Goal: Task Accomplishment & Management: Complete application form

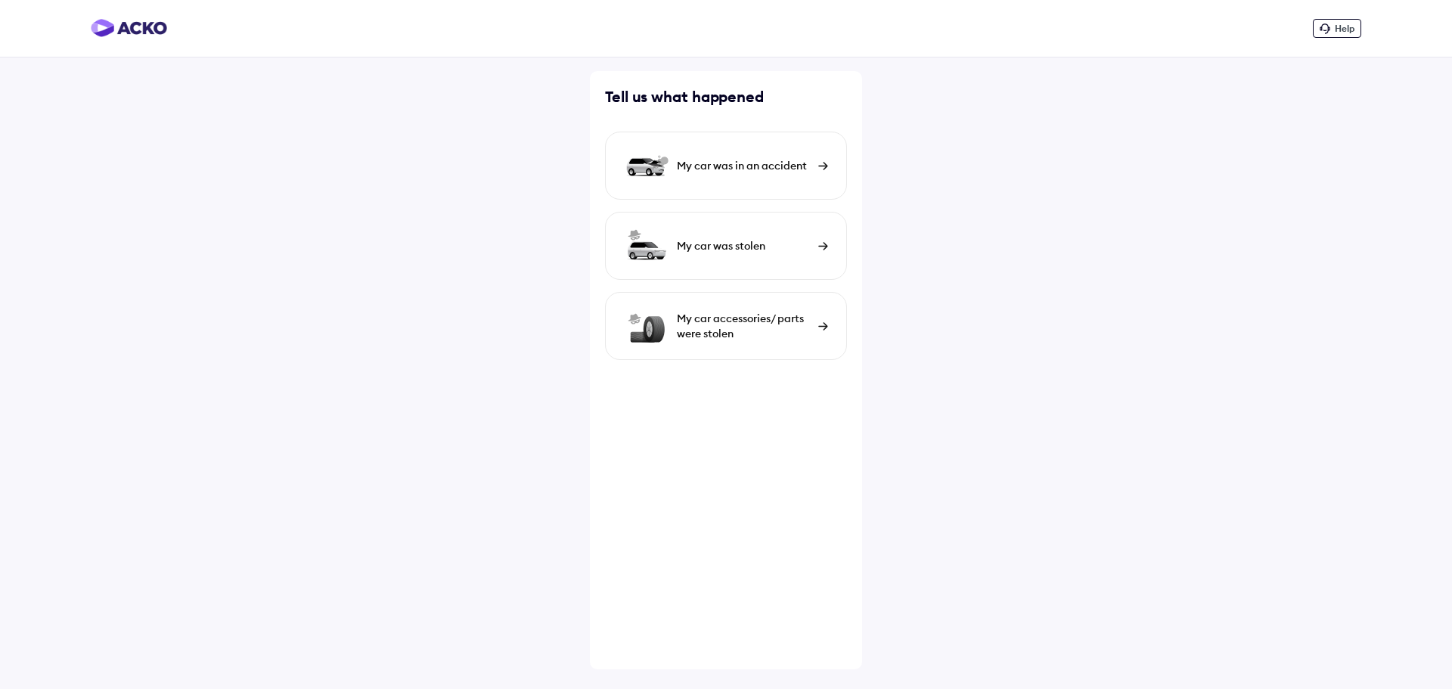
click at [809, 156] on div "My car was in an accident" at bounding box center [726, 166] width 242 height 68
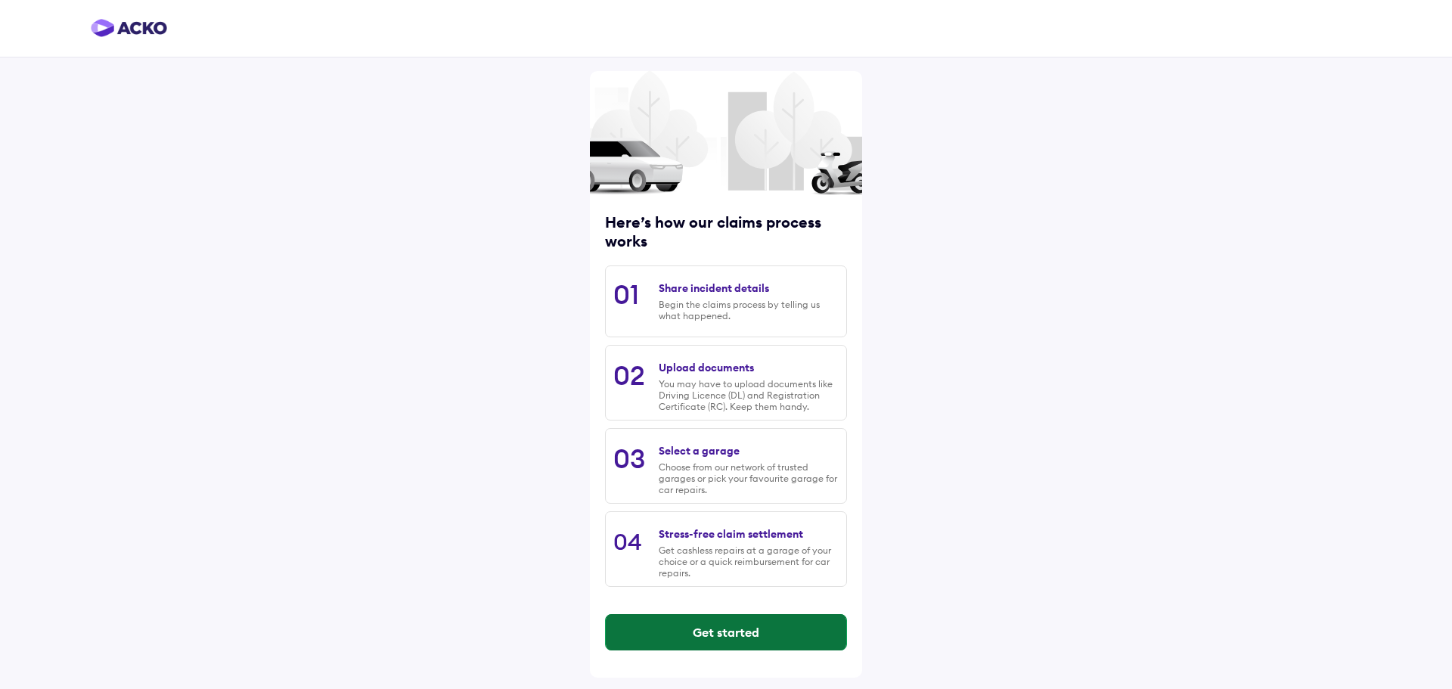
click at [777, 623] on button "Get started" at bounding box center [726, 632] width 241 height 36
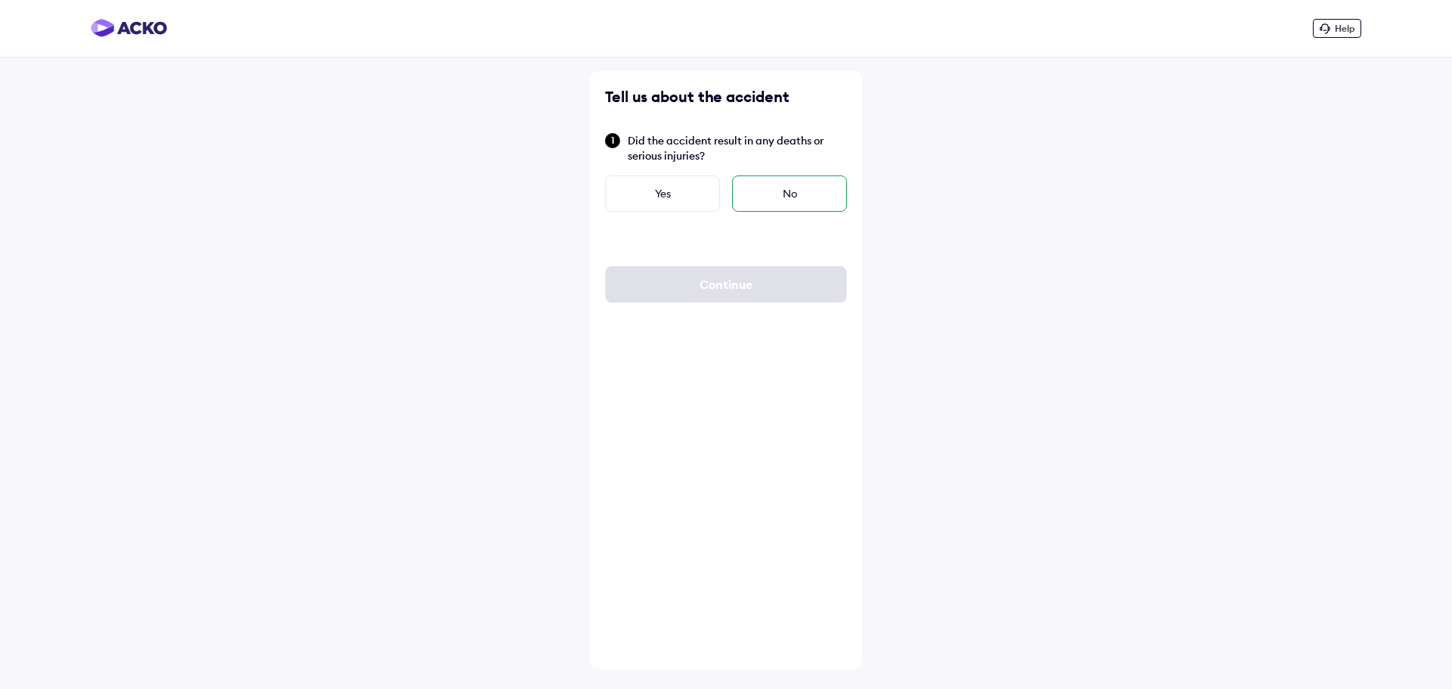
click at [803, 191] on div "No" at bounding box center [789, 193] width 115 height 36
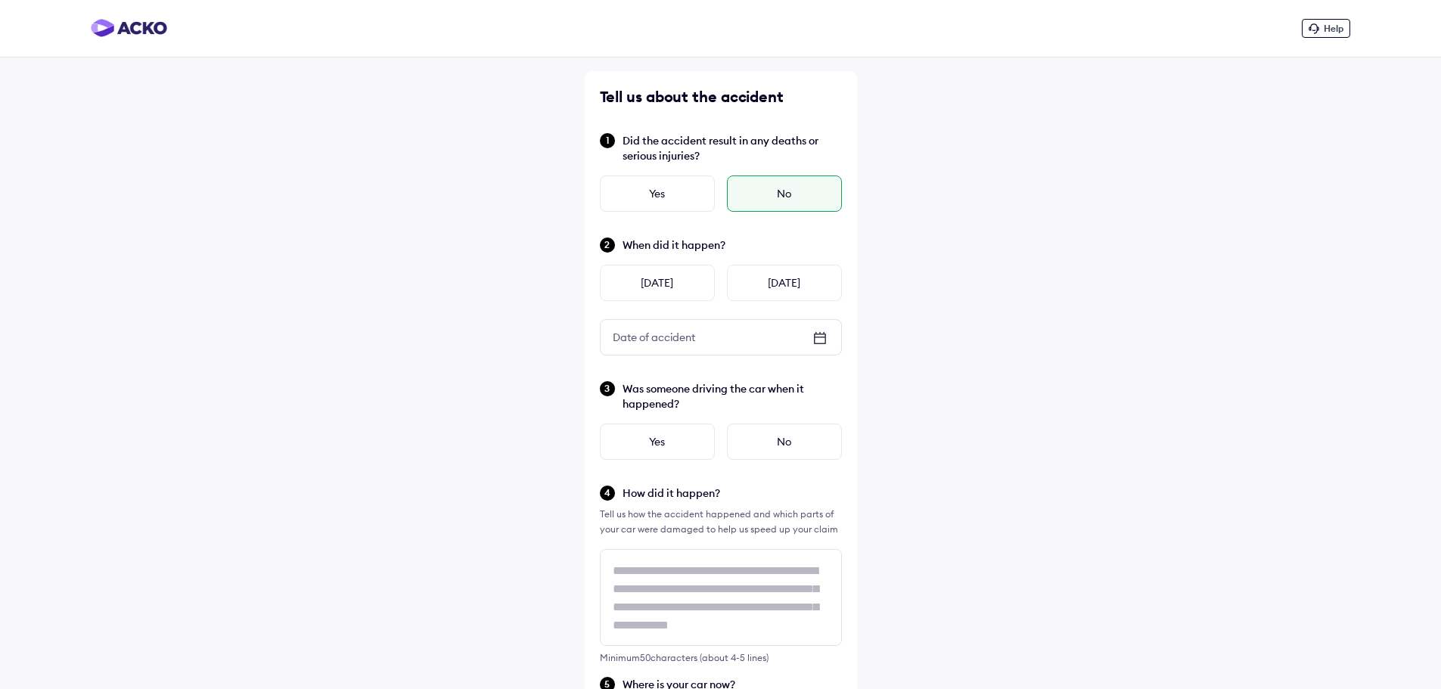
click at [818, 336] on icon at bounding box center [820, 338] width 18 height 18
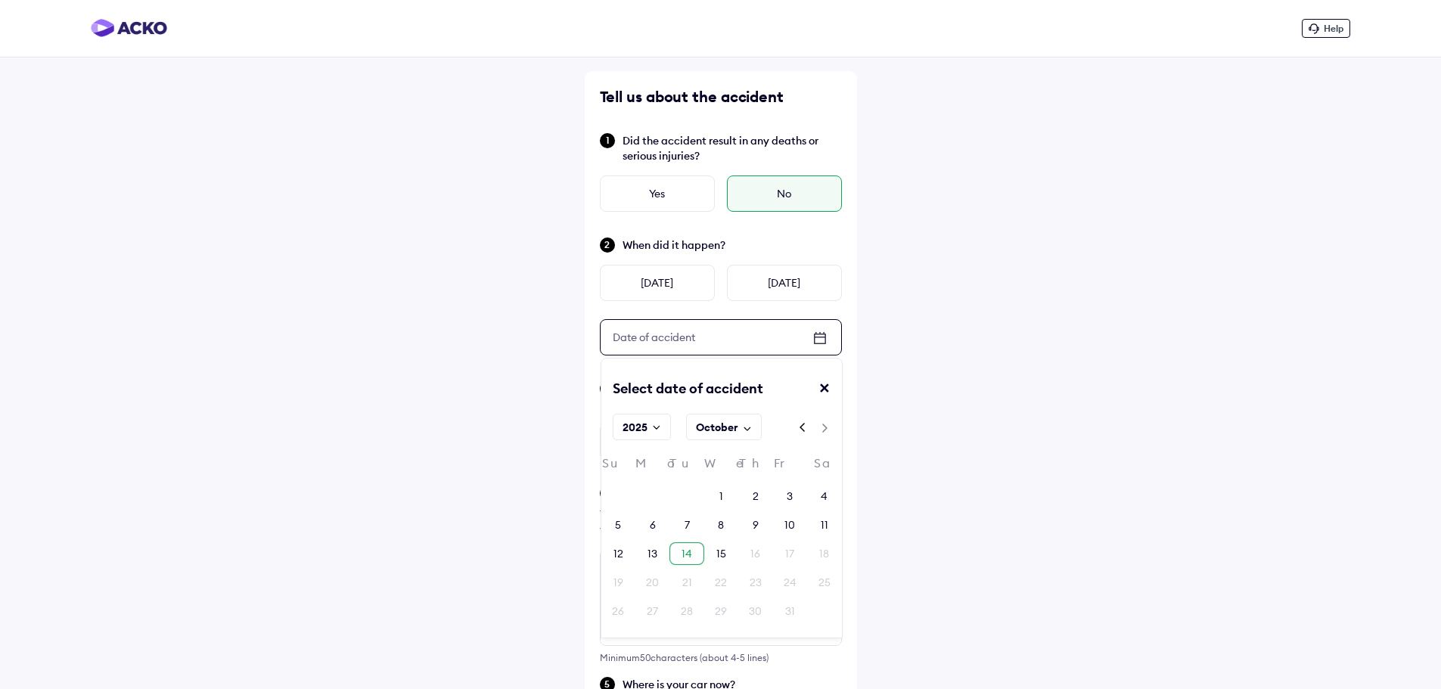
click at [686, 555] on div "14" at bounding box center [686, 553] width 11 height 15
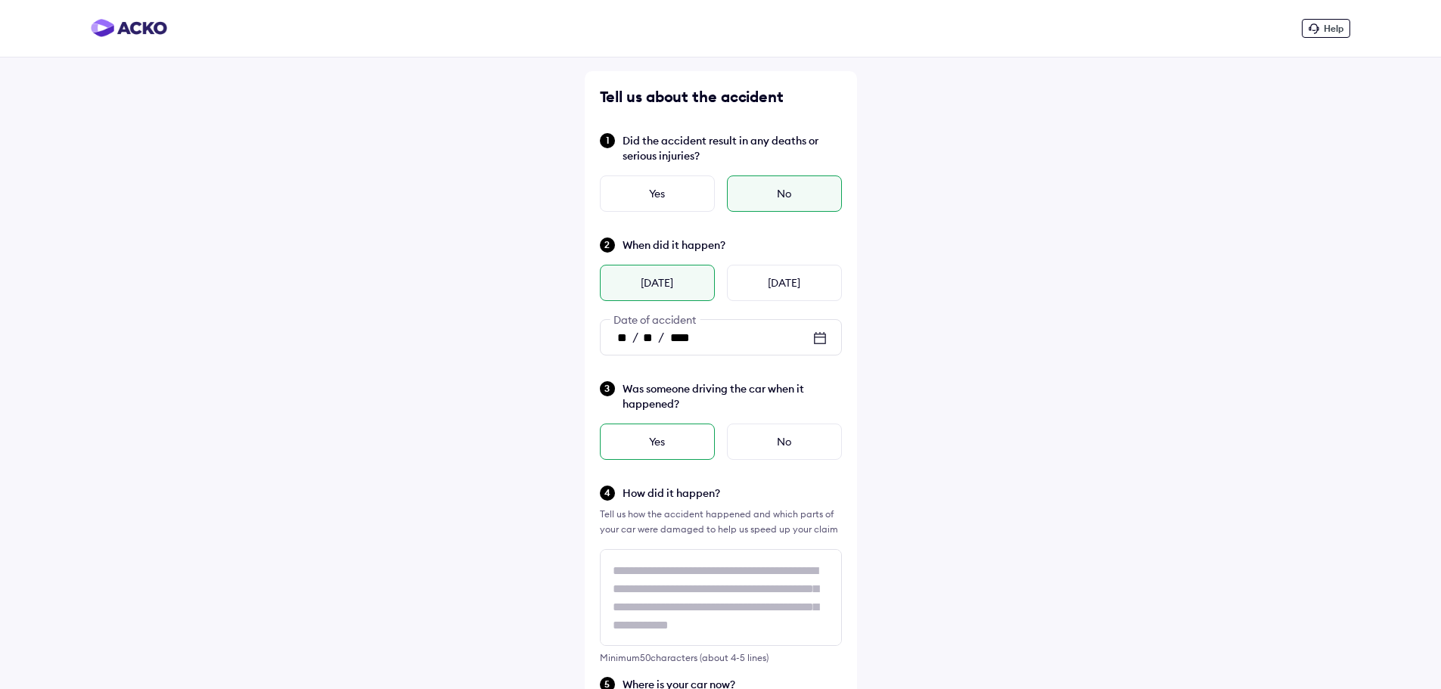
click at [683, 444] on div "Yes" at bounding box center [657, 442] width 115 height 36
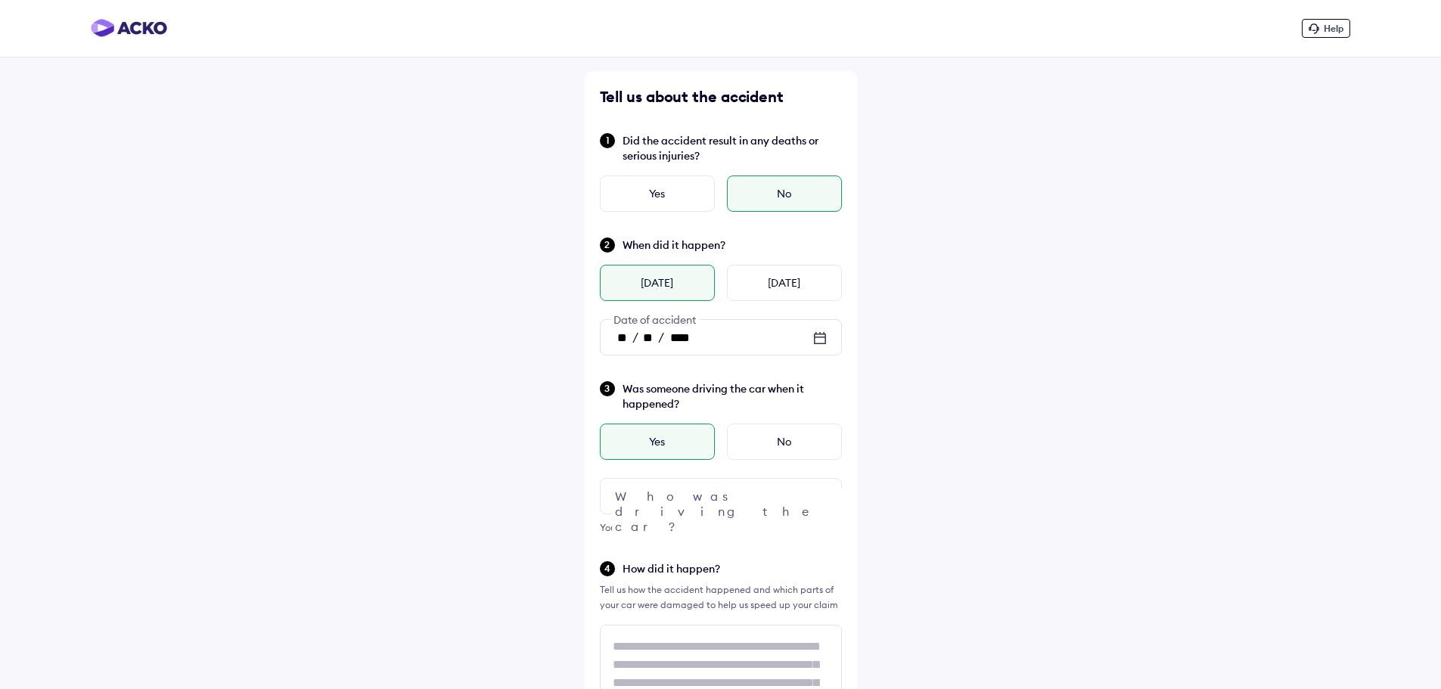
click at [725, 499] on div at bounding box center [721, 496] width 242 height 36
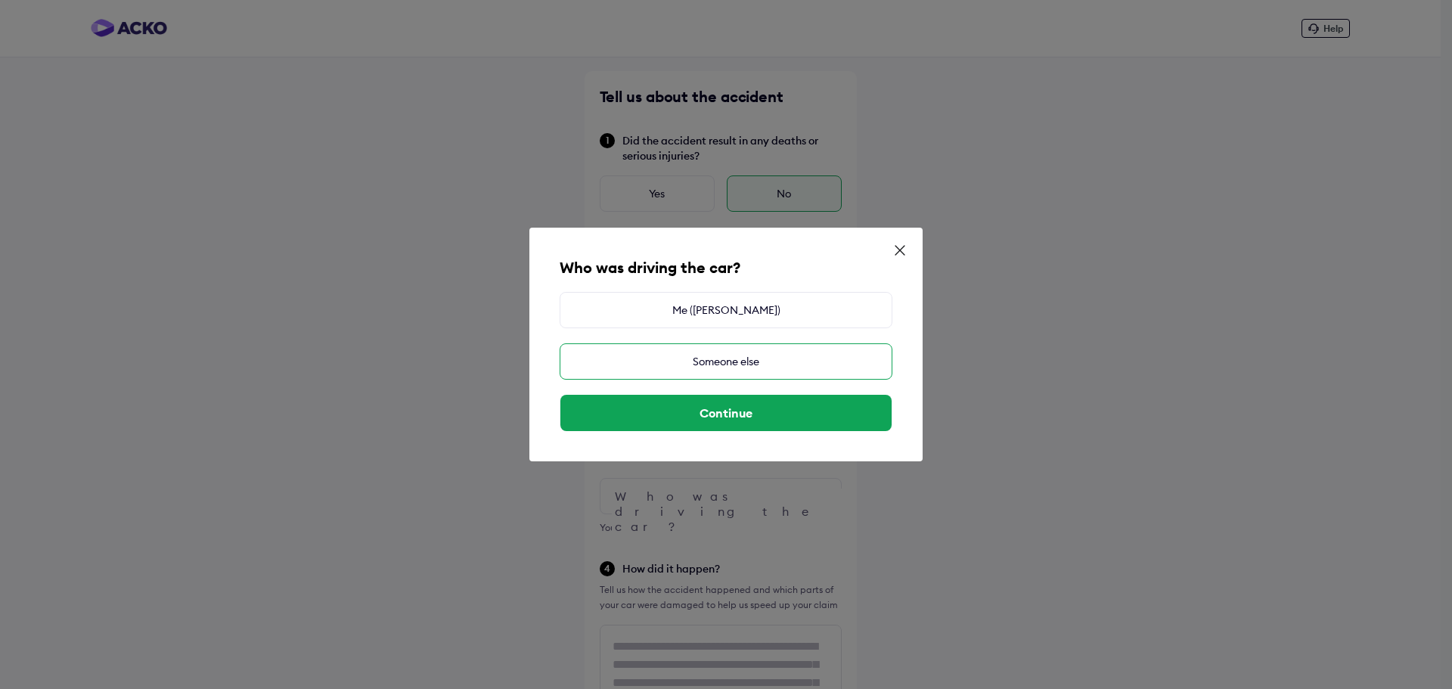
click at [786, 368] on div "Someone else" at bounding box center [726, 361] width 333 height 36
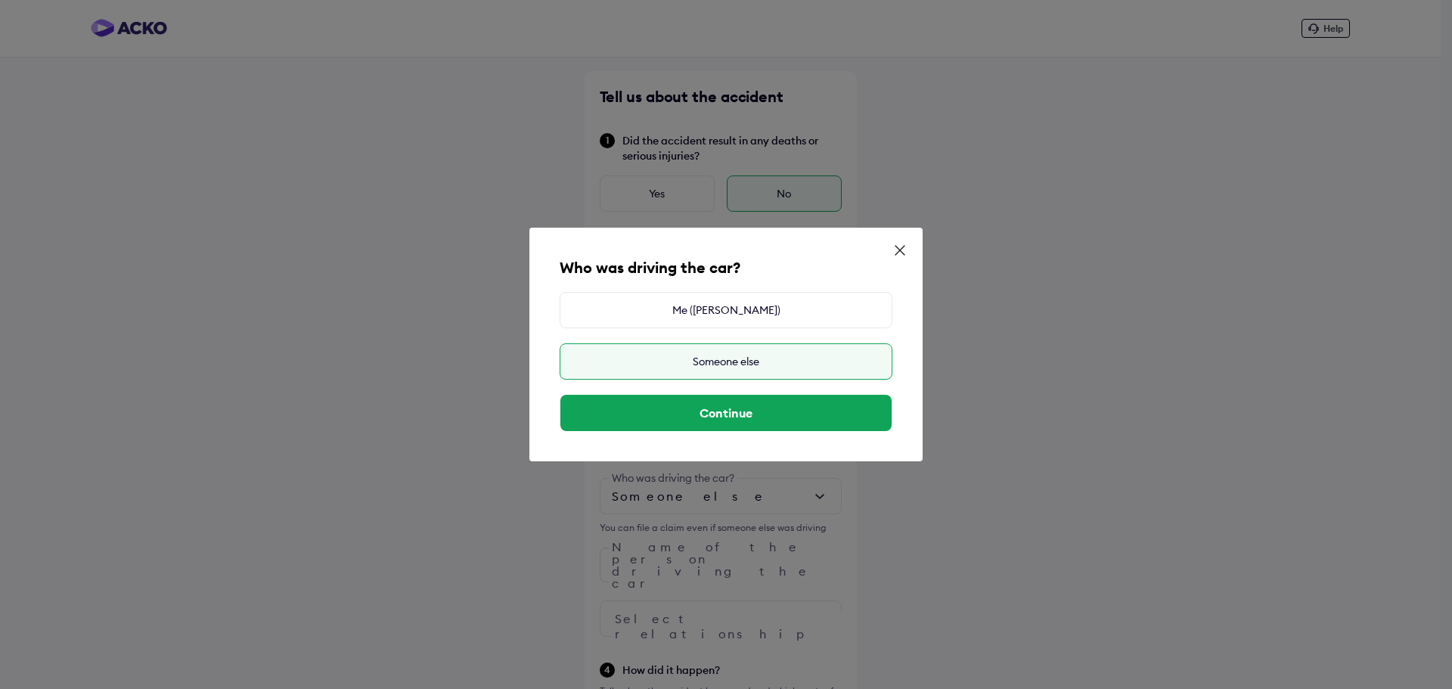
click at [732, 565] on div "Who was driving the car? Me ([PERSON_NAME]) Someone else Continue" at bounding box center [726, 344] width 1452 height 689
click at [762, 414] on button "Continue" at bounding box center [725, 413] width 331 height 36
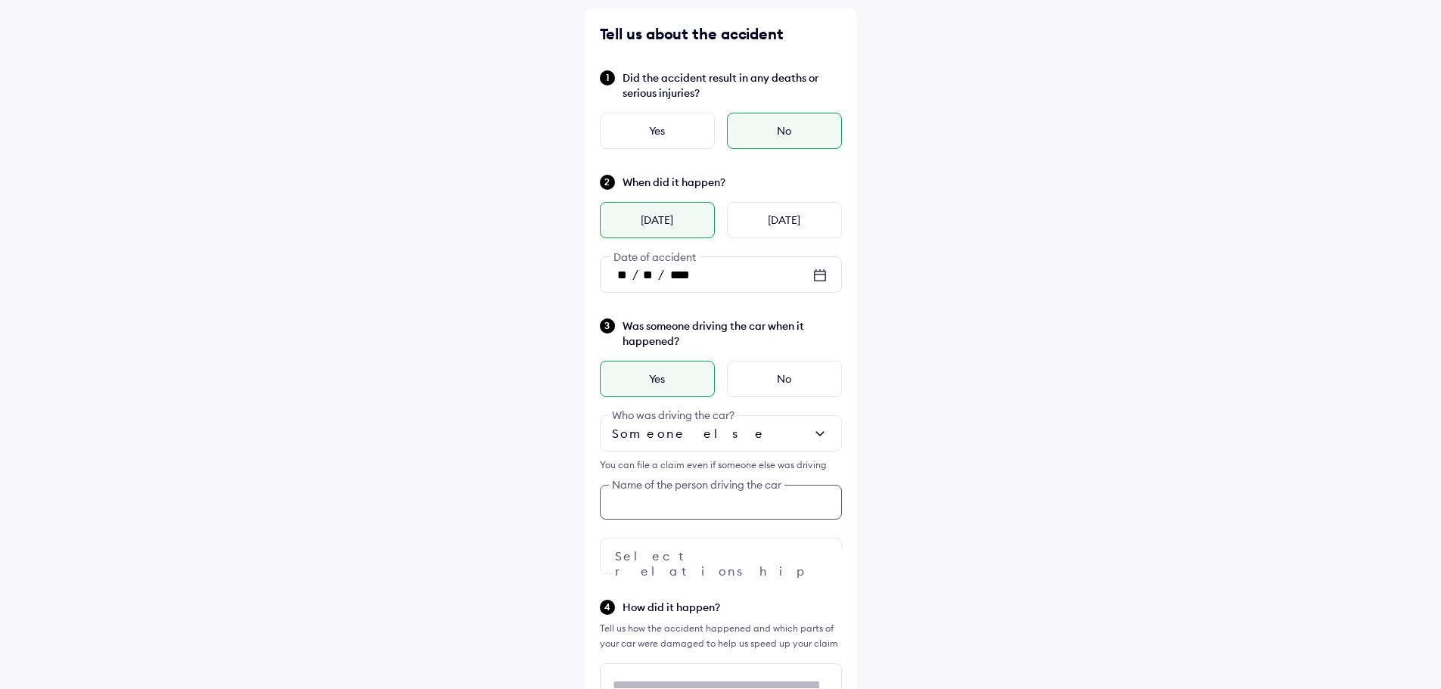
click at [724, 564] on div "Tell us about the accident Did the accident result in any deaths or serious inj…" at bounding box center [721, 671] width 272 height 1327
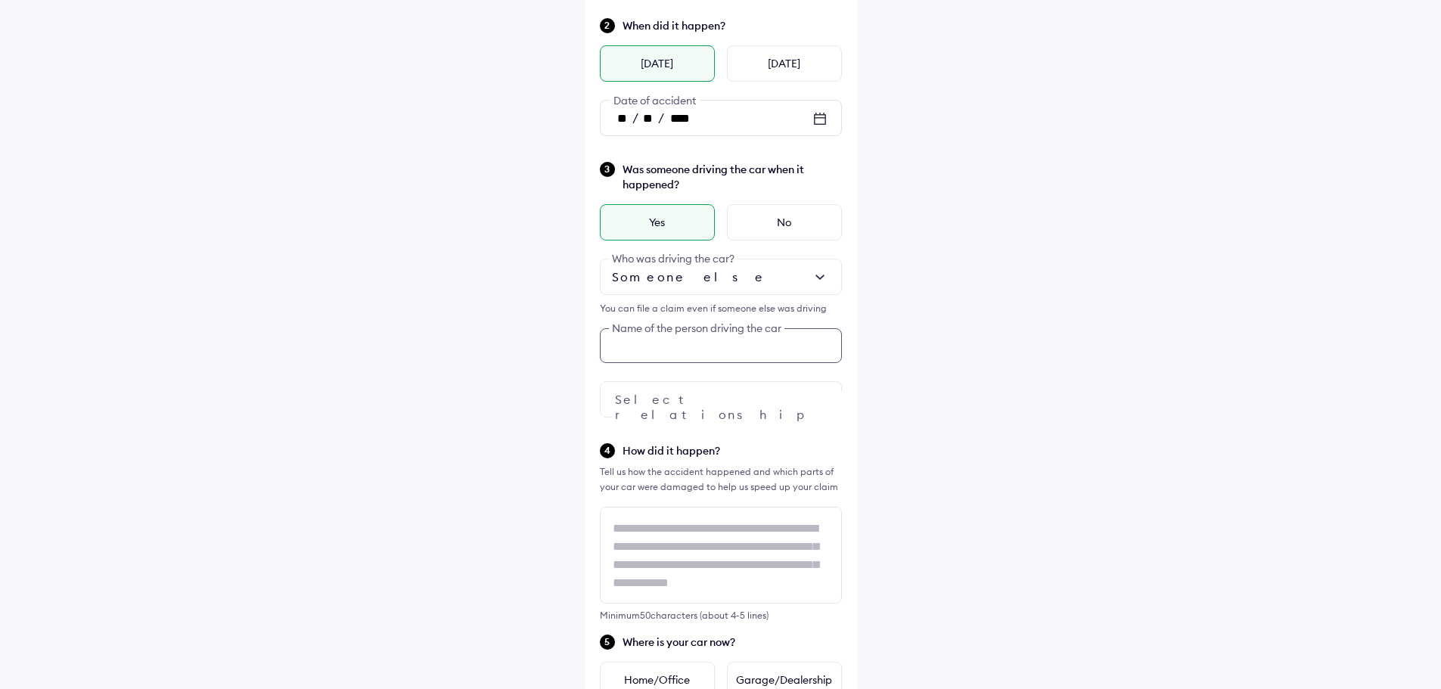
scroll to position [221, 0]
click at [747, 353] on input "***" at bounding box center [721, 344] width 242 height 35
type input "*"
type input "**********"
click at [733, 400] on div at bounding box center [721, 398] width 242 height 36
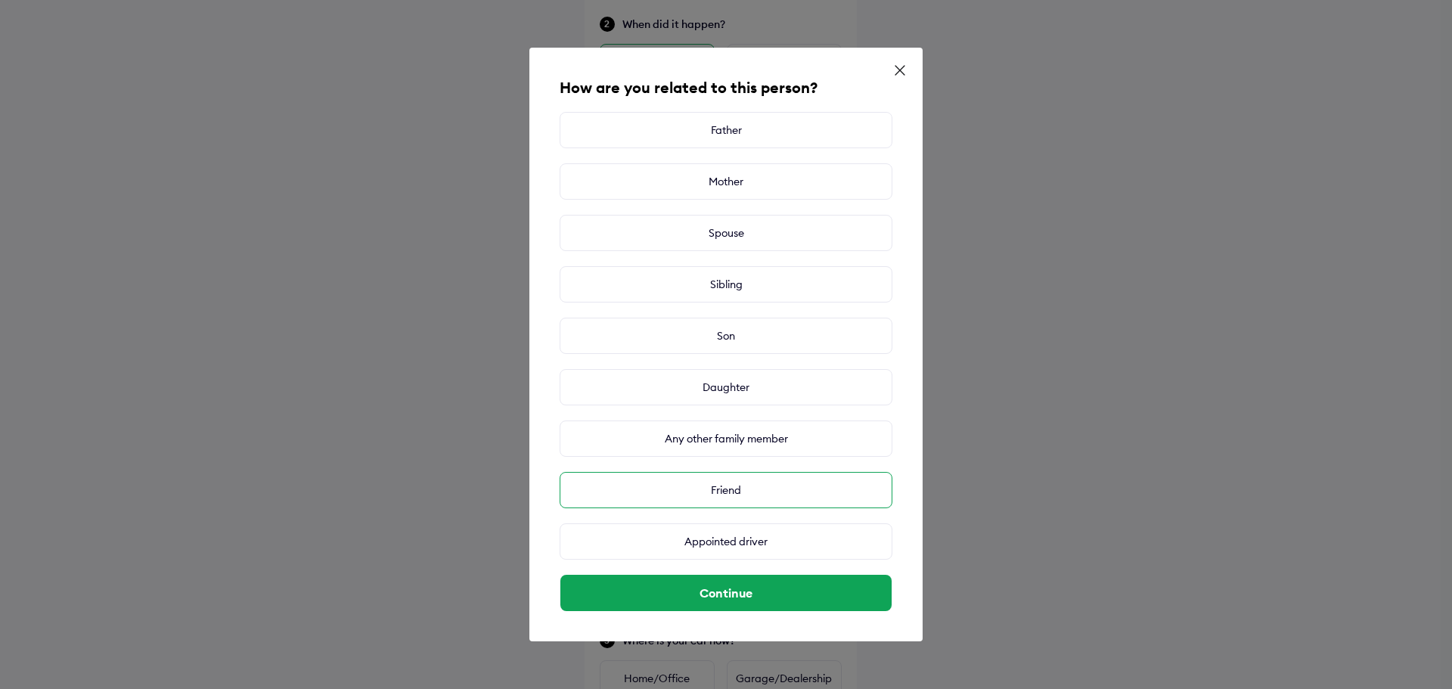
click at [761, 488] on div "Friend" at bounding box center [726, 490] width 333 height 36
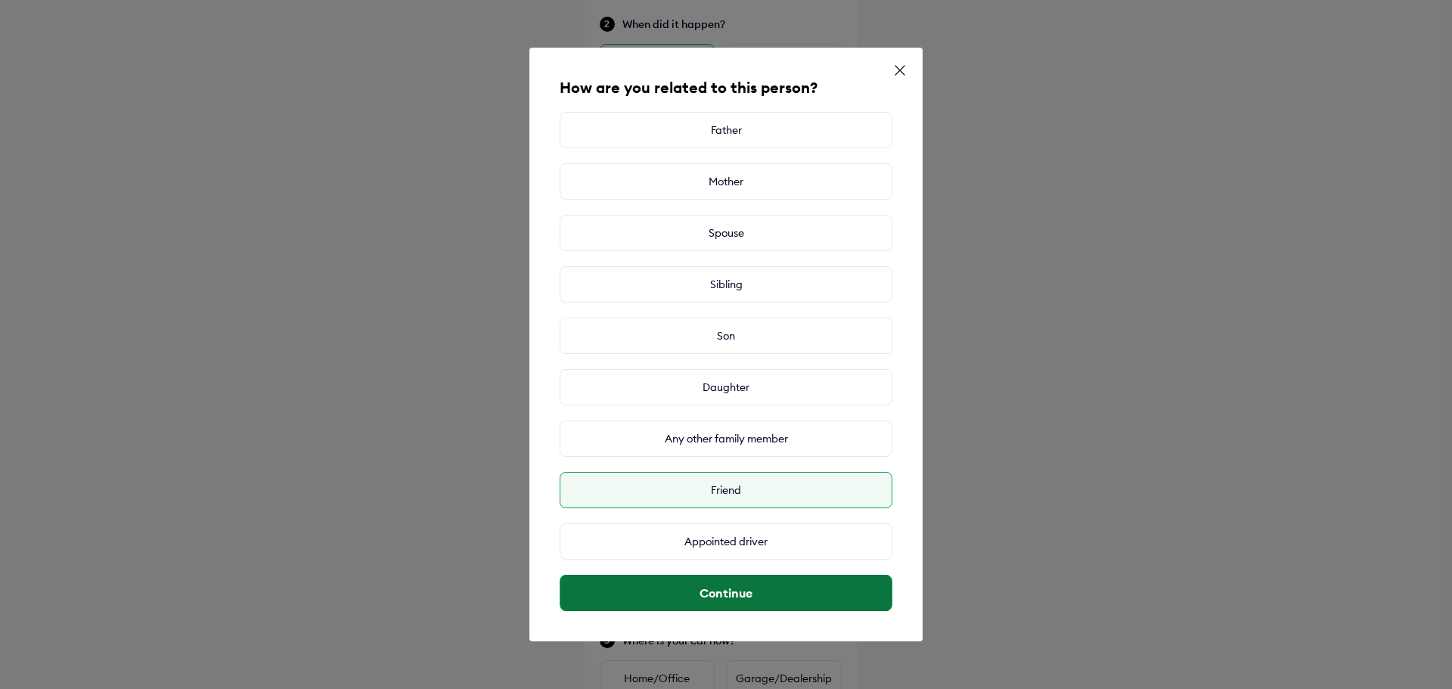
click at [778, 592] on button "Continue" at bounding box center [725, 593] width 331 height 36
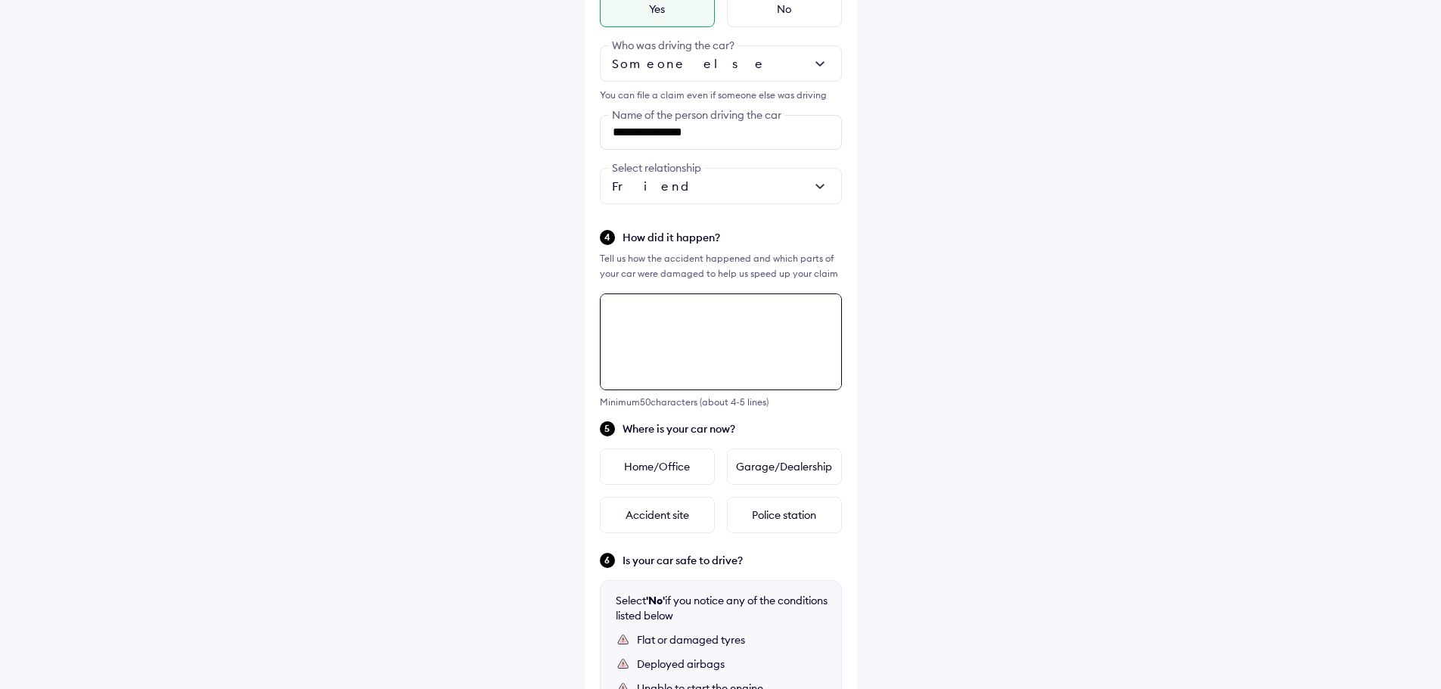
click at [726, 455] on div "**********" at bounding box center [721, 301] width 272 height 1327
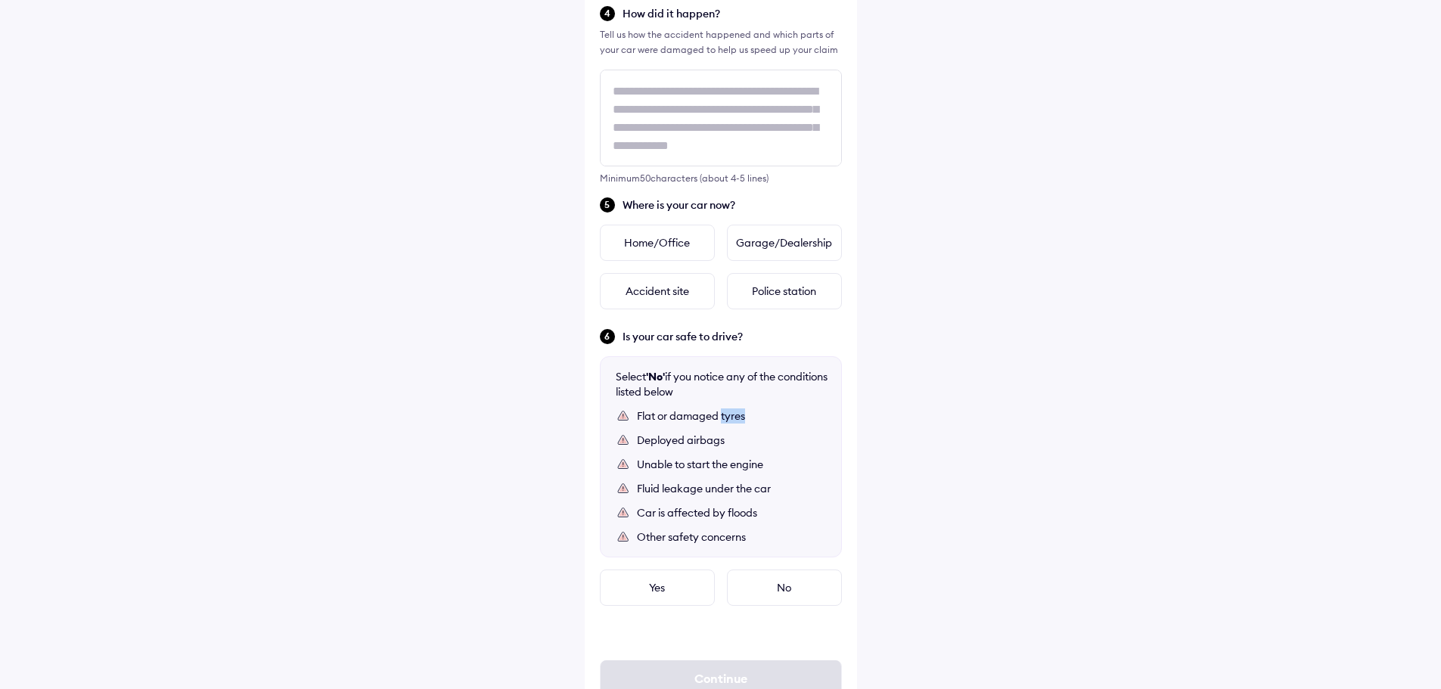
click at [726, 455] on div "Select 'No' if you notice any of the conditions listed below Flat or damaged ty…" at bounding box center [721, 456] width 242 height 201
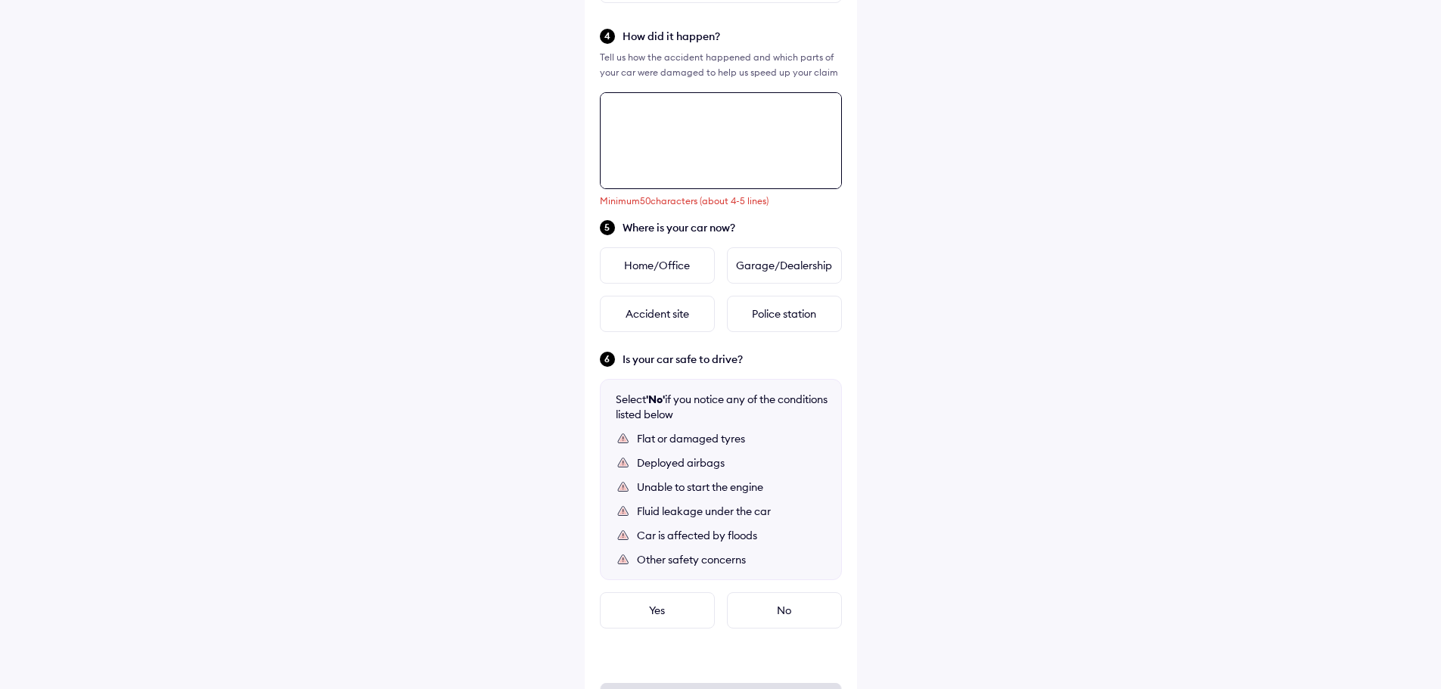
click at [691, 129] on textarea at bounding box center [721, 140] width 242 height 97
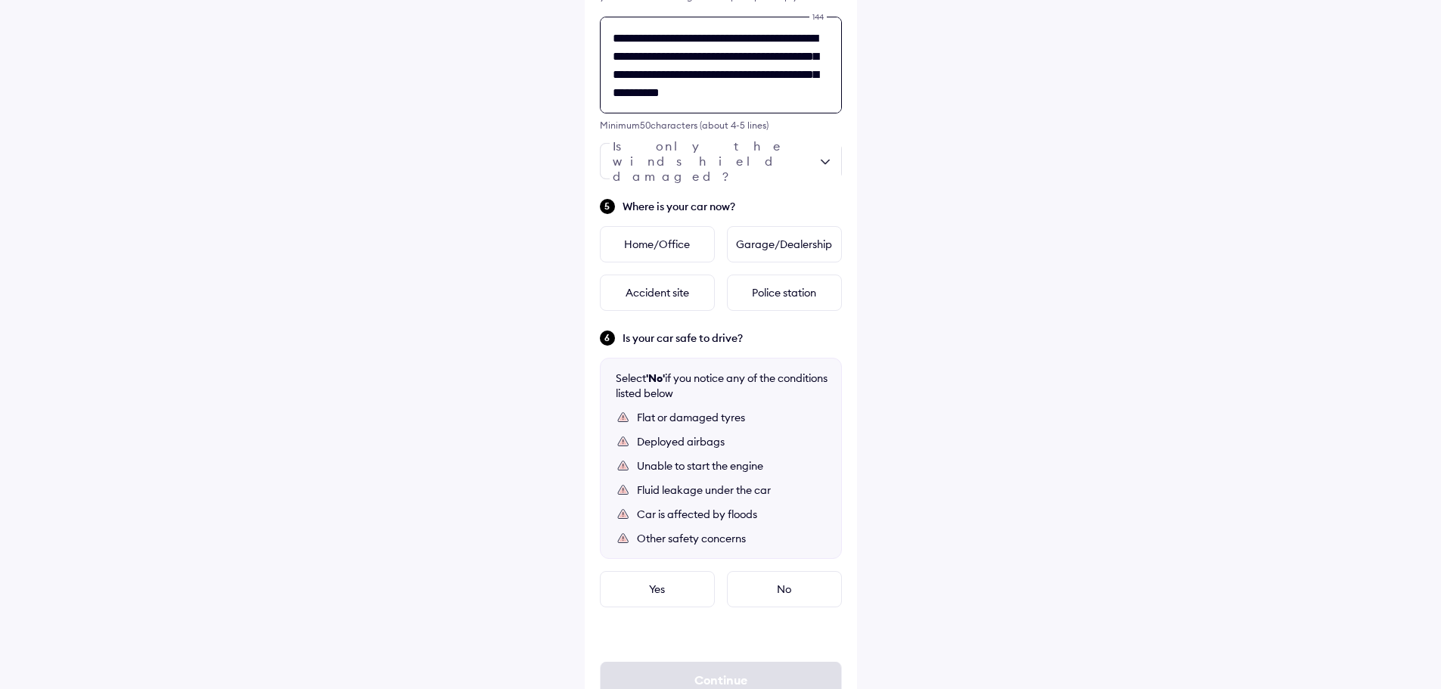
scroll to position [6, 0]
type textarea "**********"
click at [795, 157] on div at bounding box center [721, 161] width 242 height 36
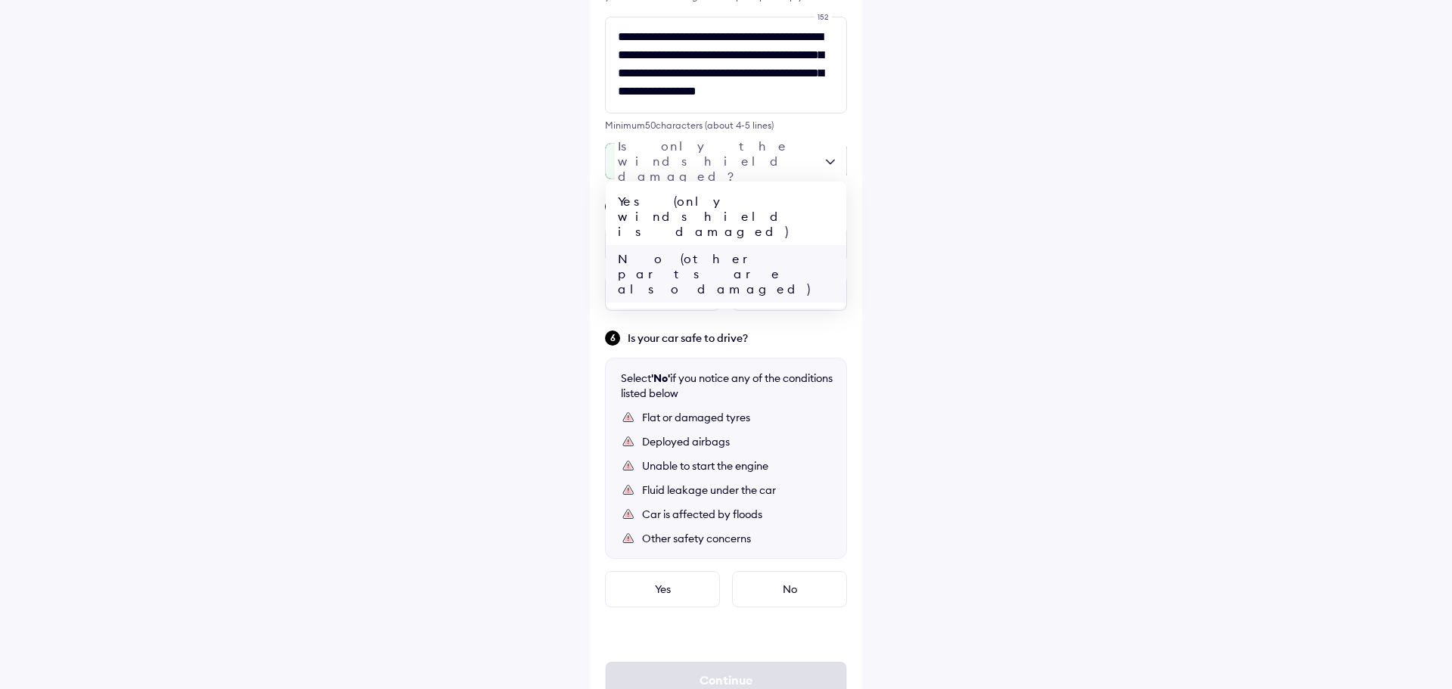
click at [745, 245] on div "No (other parts are also damaged)" at bounding box center [726, 273] width 241 height 57
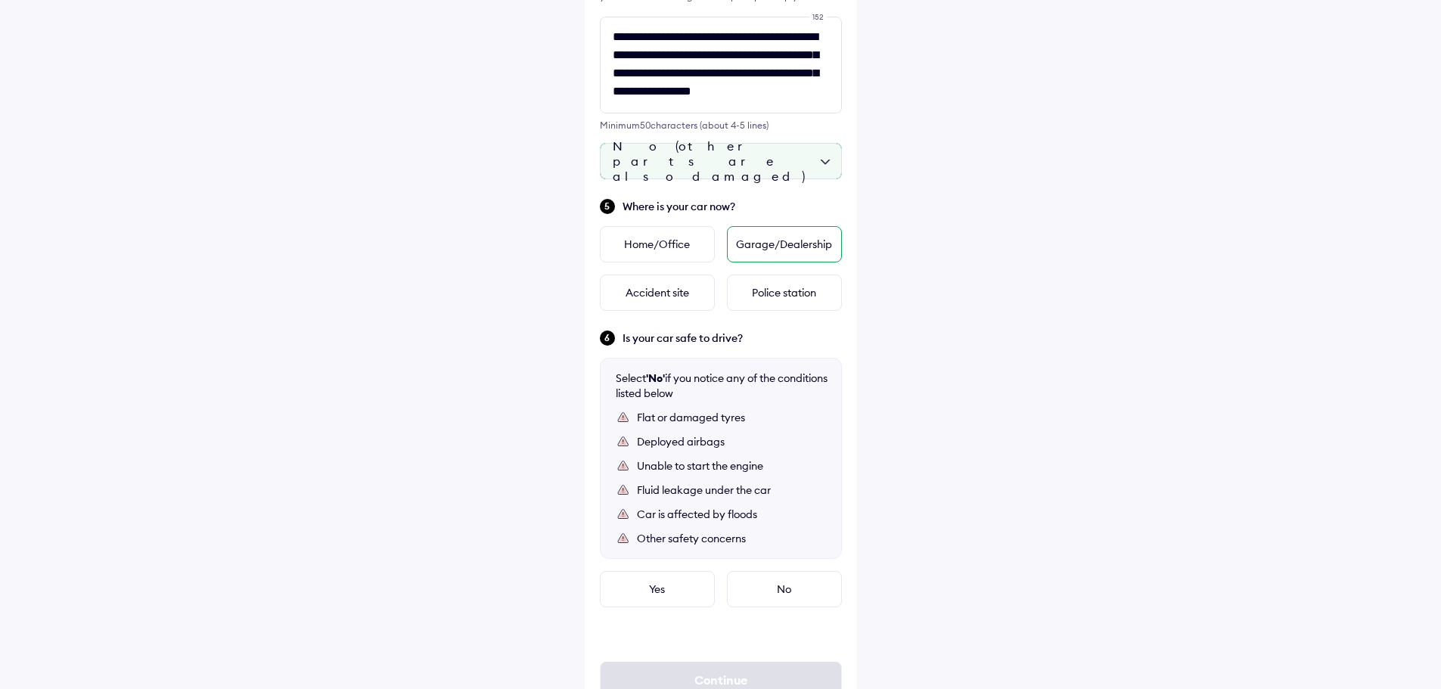
click at [795, 244] on div "Garage/Dealership" at bounding box center [784, 244] width 115 height 36
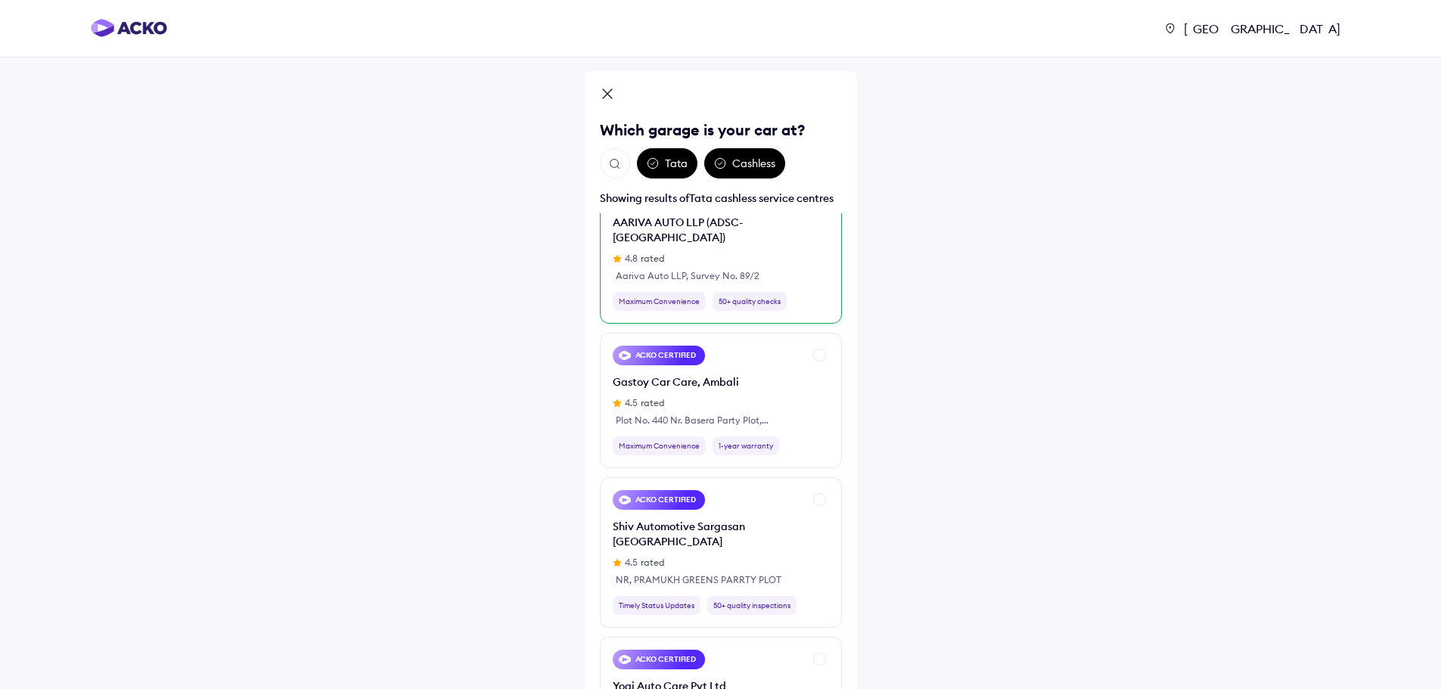
scroll to position [76, 0]
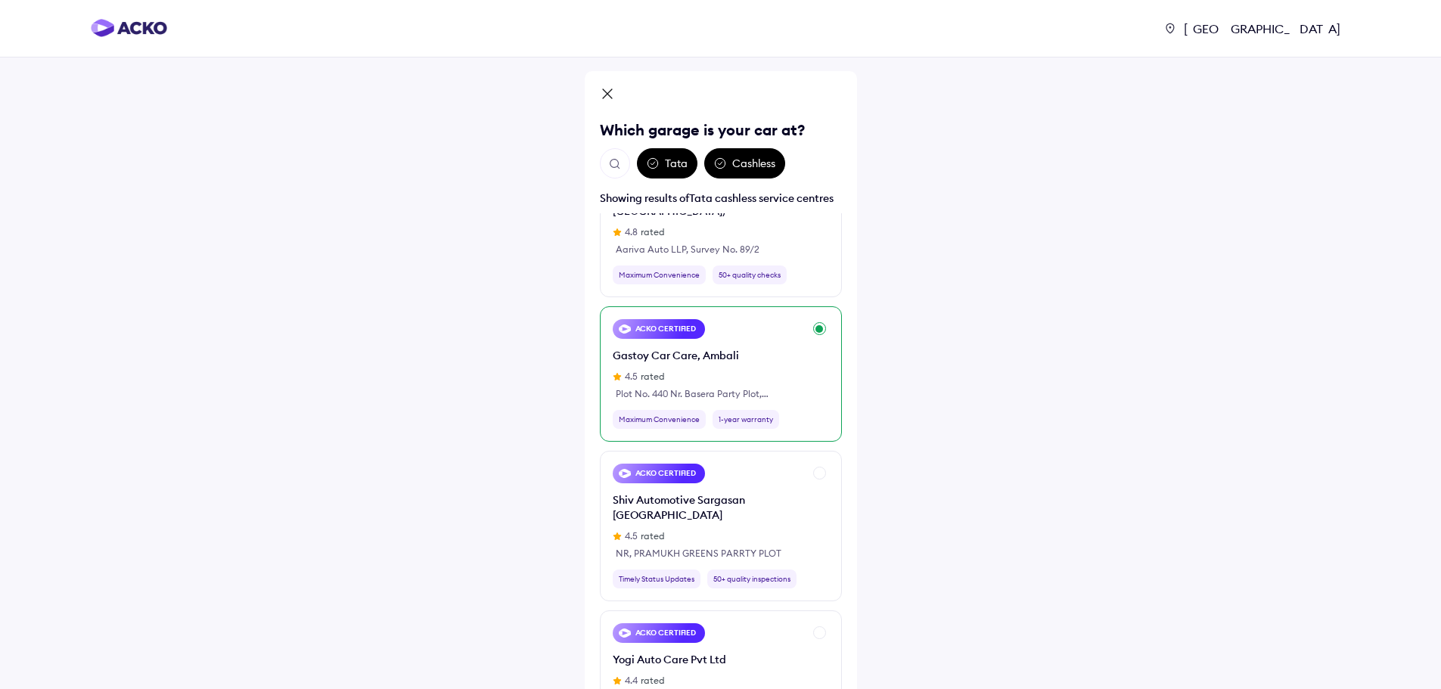
click at [816, 327] on div "ACKO CERTIFIED Gastoy Car Care, Ambali 4.5 rated Plot No. 440 Nr. Basera Party …" at bounding box center [721, 373] width 242 height 135
click at [742, 333] on div "ACKO CERTIFIED Gastoy Car Care, Ambali 4.5 rated Plot No. 440 Nr. Basera Party …" at bounding box center [708, 374] width 191 height 110
click at [765, 335] on div "ACKO CERTIFIED Gastoy Car Care, Ambali 4.5 rated Plot No. 440 Nr. Basera Party …" at bounding box center [708, 374] width 191 height 110
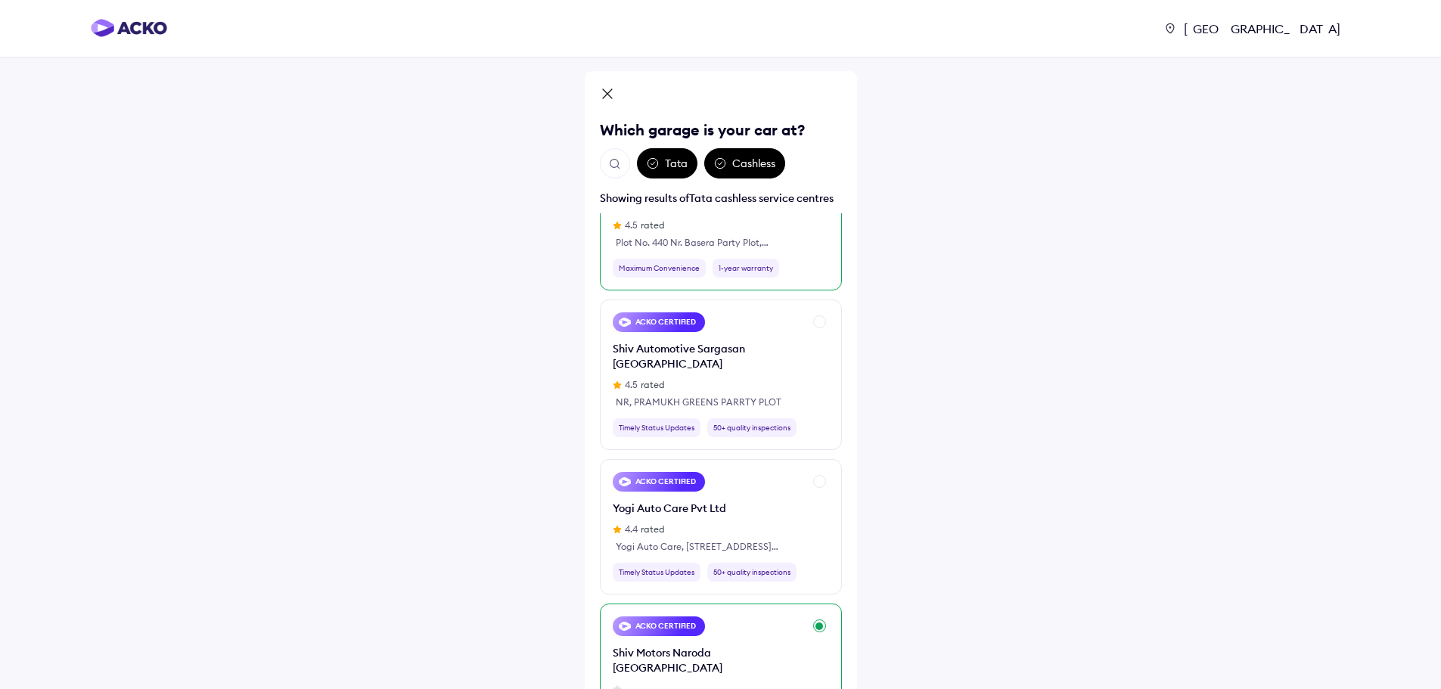
scroll to position [0, 0]
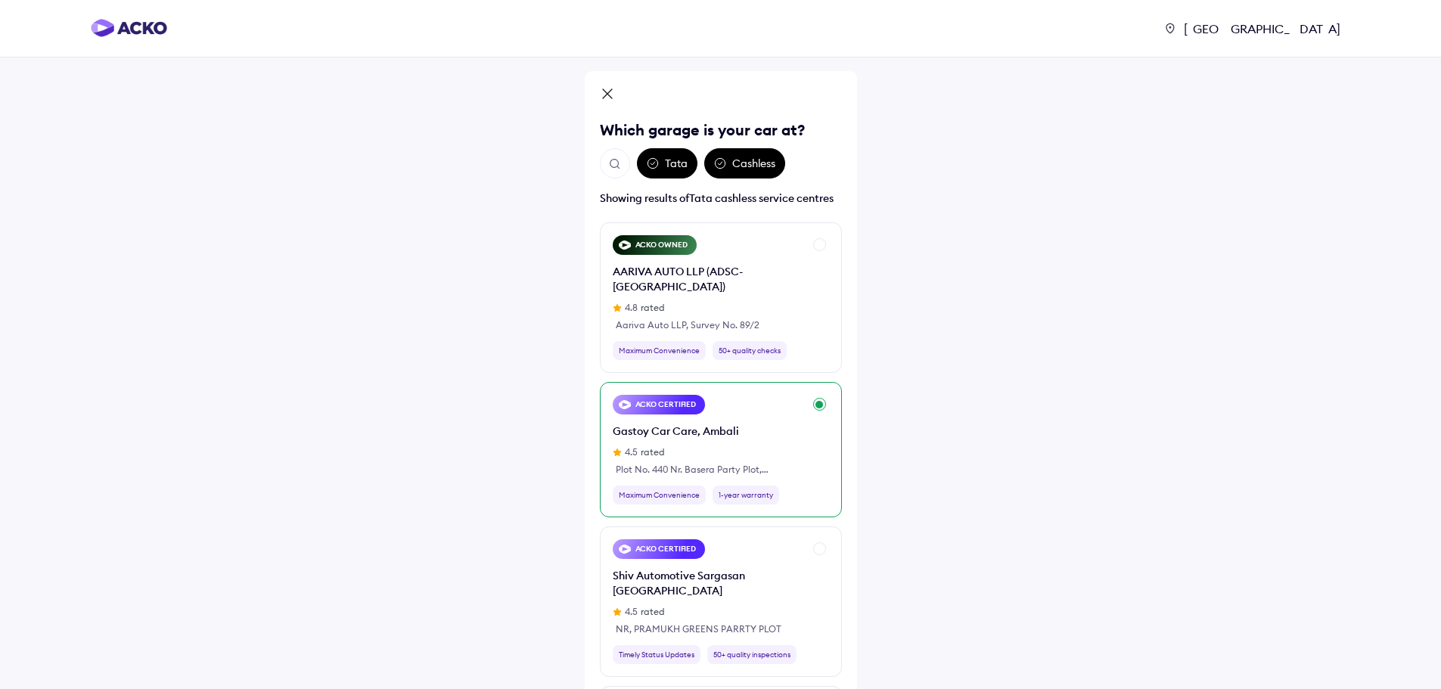
click at [619, 161] on img "Open search" at bounding box center [615, 164] width 14 height 14
click at [693, 161] on input "text" at bounding box center [698, 163] width 197 height 30
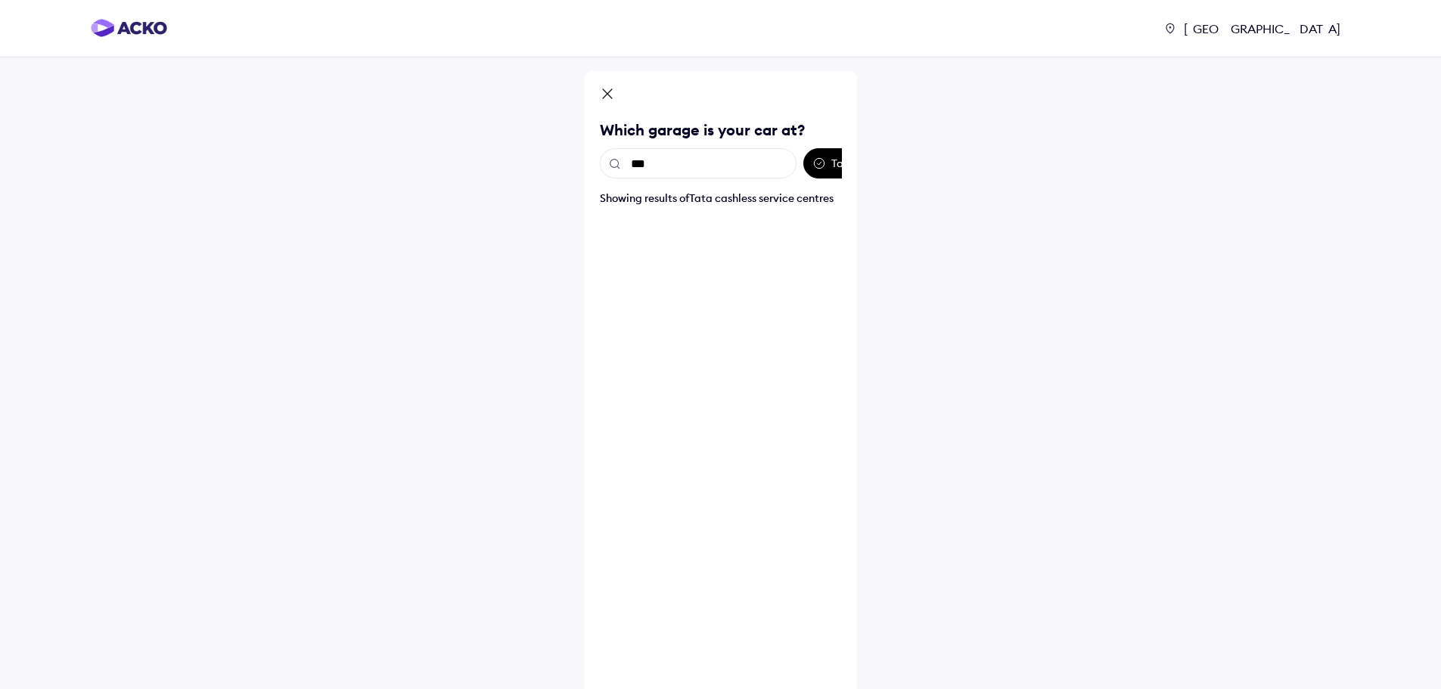
type input "****"
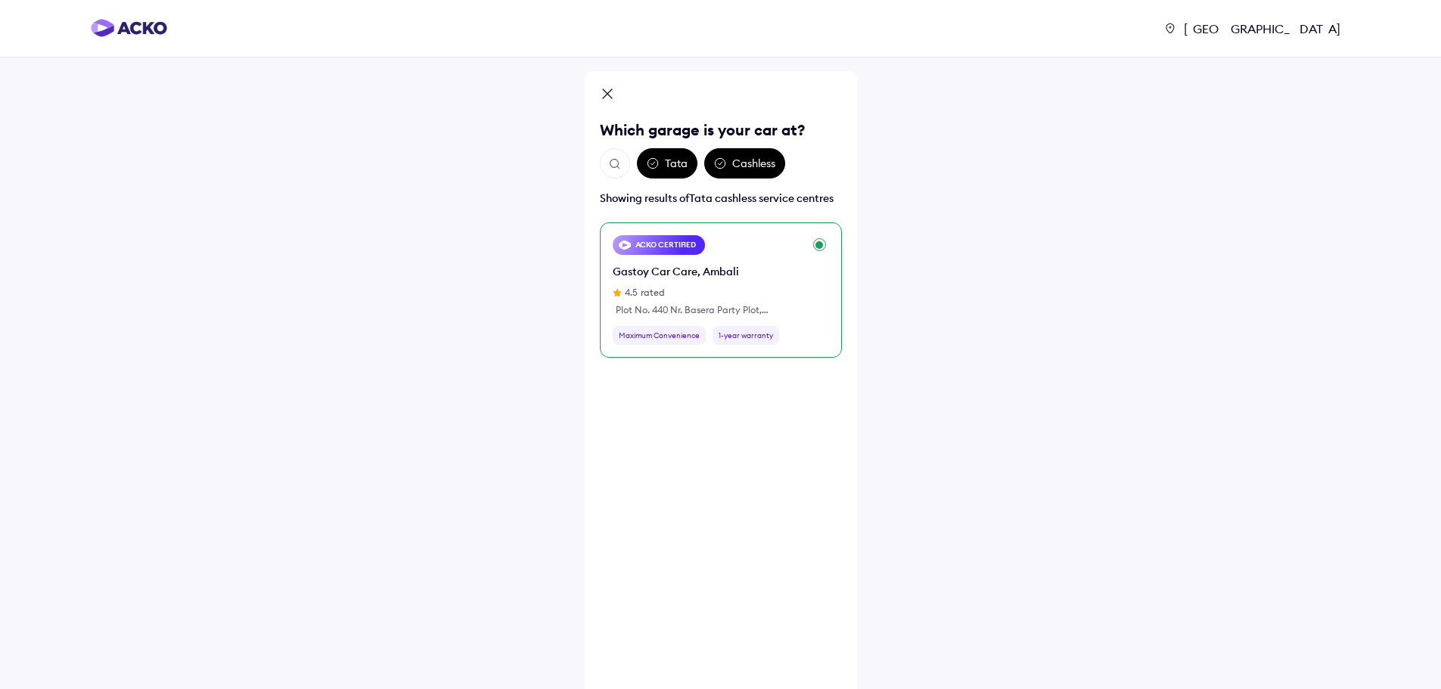
click at [815, 242] on div "ACKO CERTIFIED Gastoy Car Care, Ambali 4.5 rated Plot No. 440 Nr. Basera Party …" at bounding box center [721, 289] width 242 height 135
click at [603, 91] on icon at bounding box center [607, 95] width 15 height 18
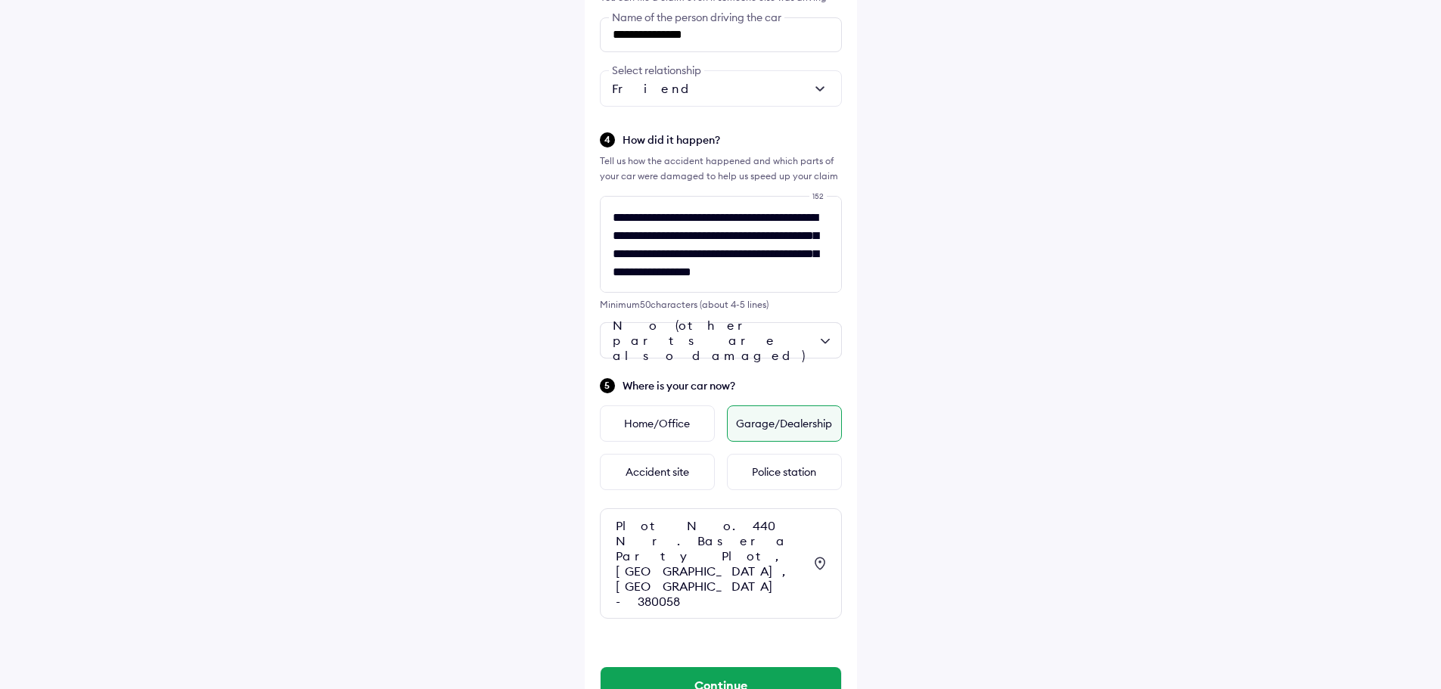
scroll to position [545, 0]
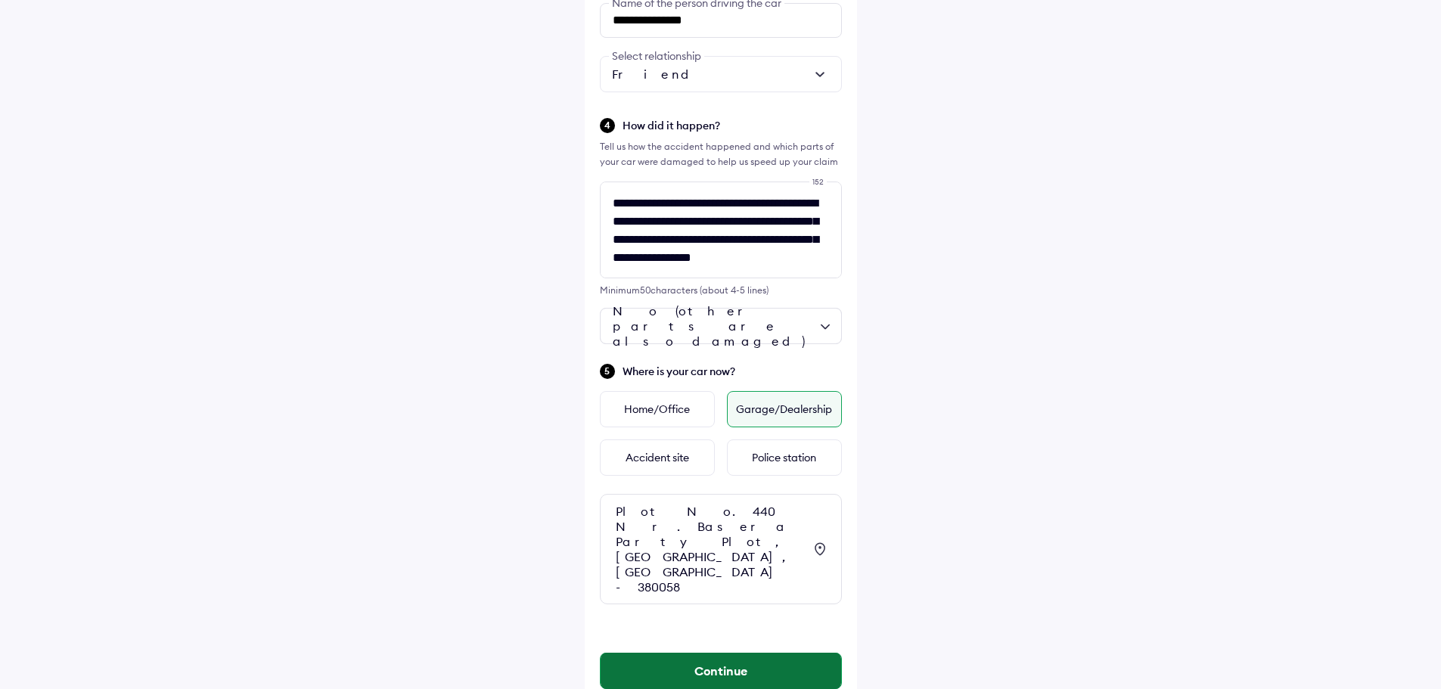
click at [729, 653] on button "Continue" at bounding box center [721, 671] width 241 height 36
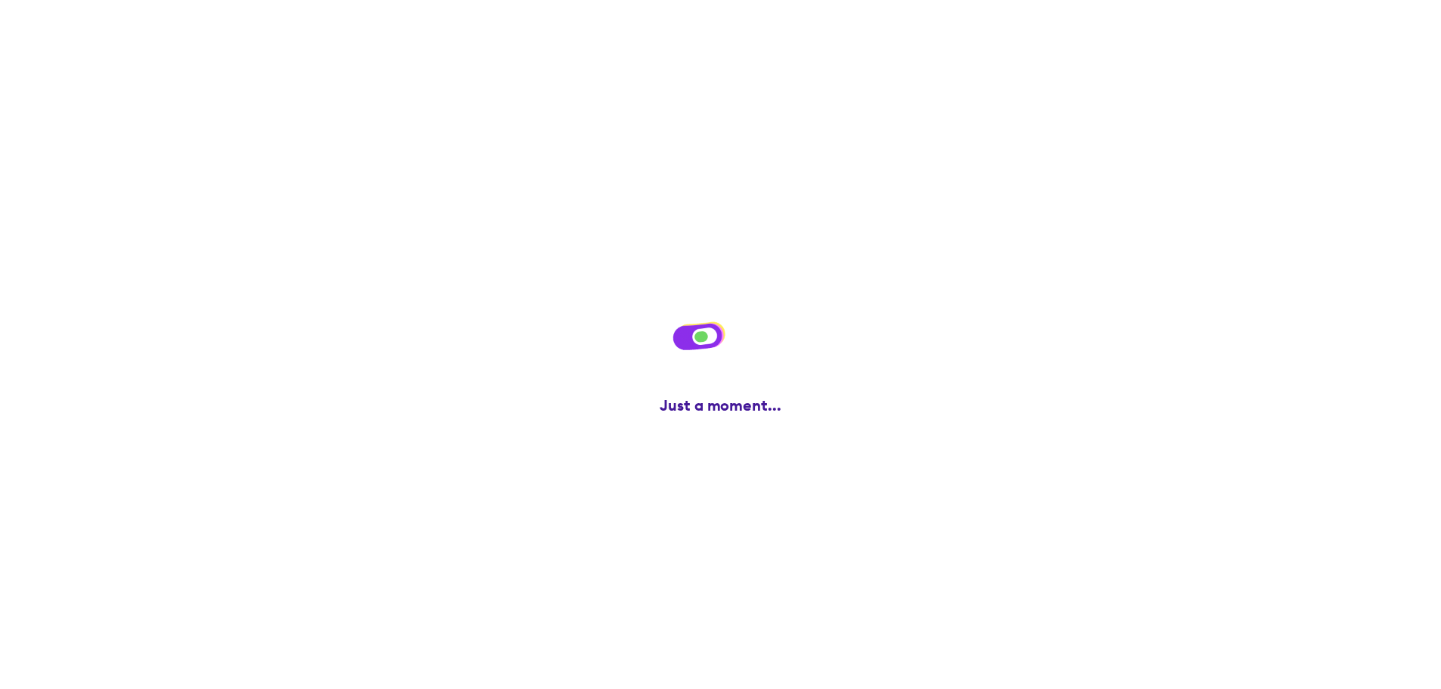
scroll to position [0, 0]
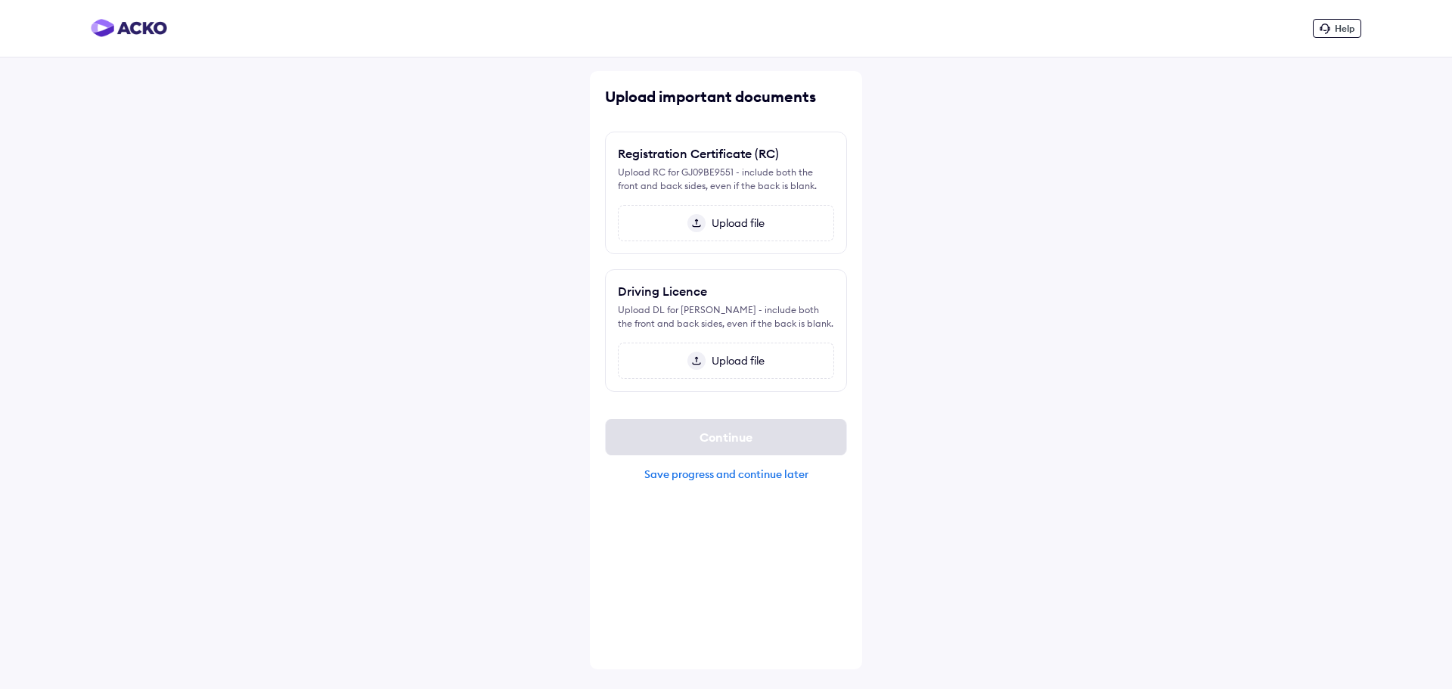
click at [693, 362] on img at bounding box center [697, 361] width 18 height 18
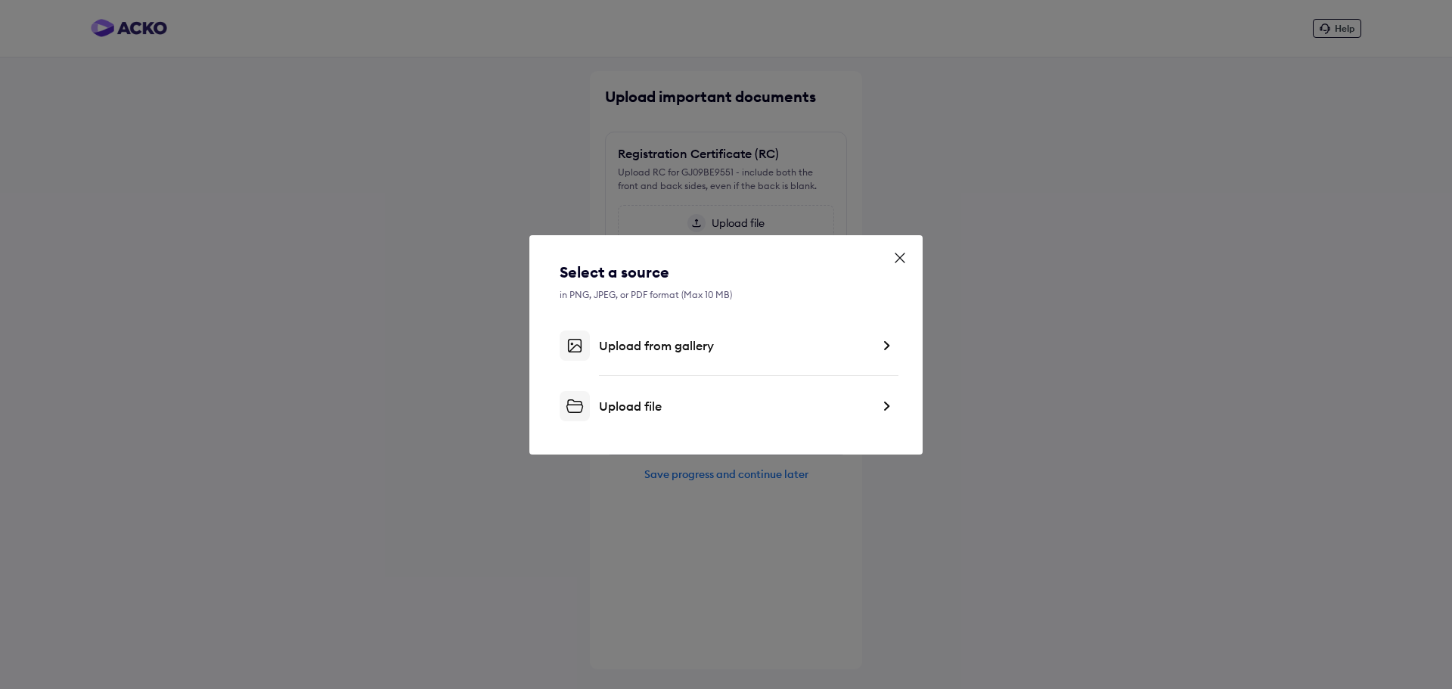
click at [759, 401] on div "Upload file" at bounding box center [735, 406] width 272 height 15
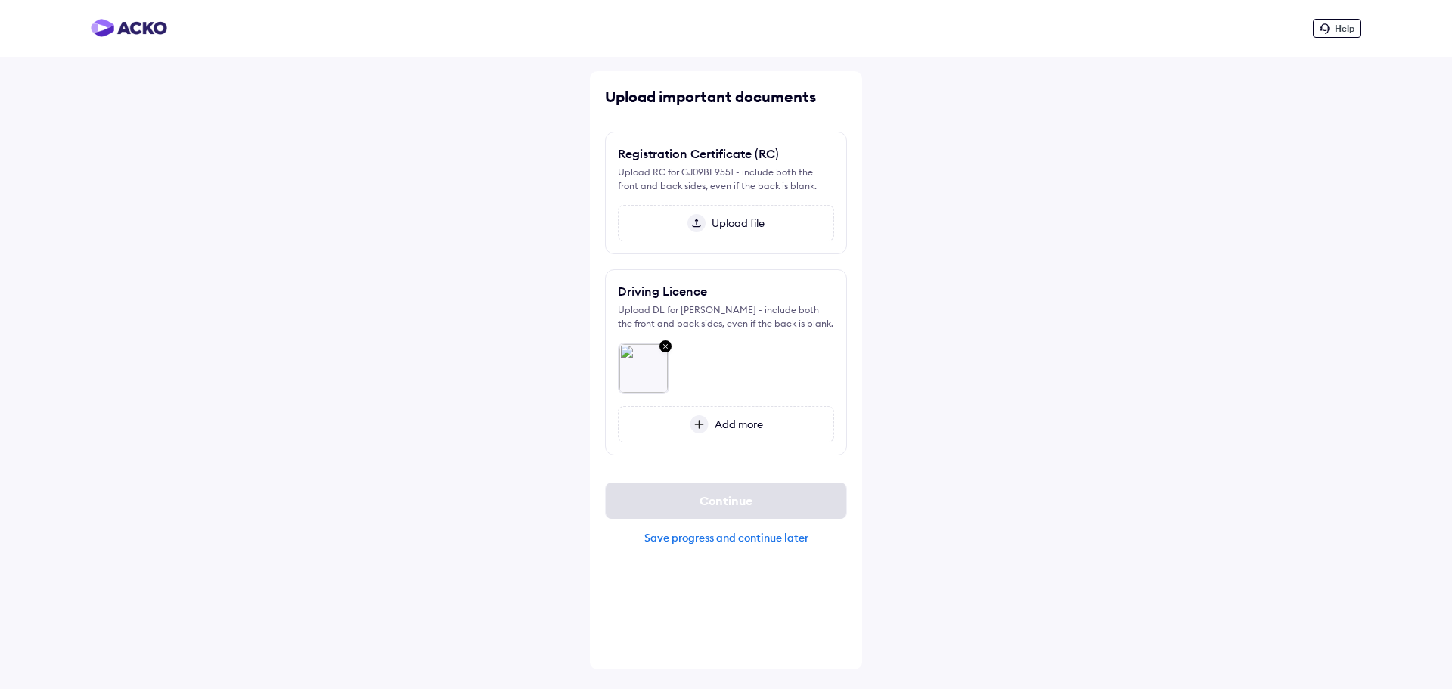
click at [699, 222] on img at bounding box center [697, 223] width 18 height 18
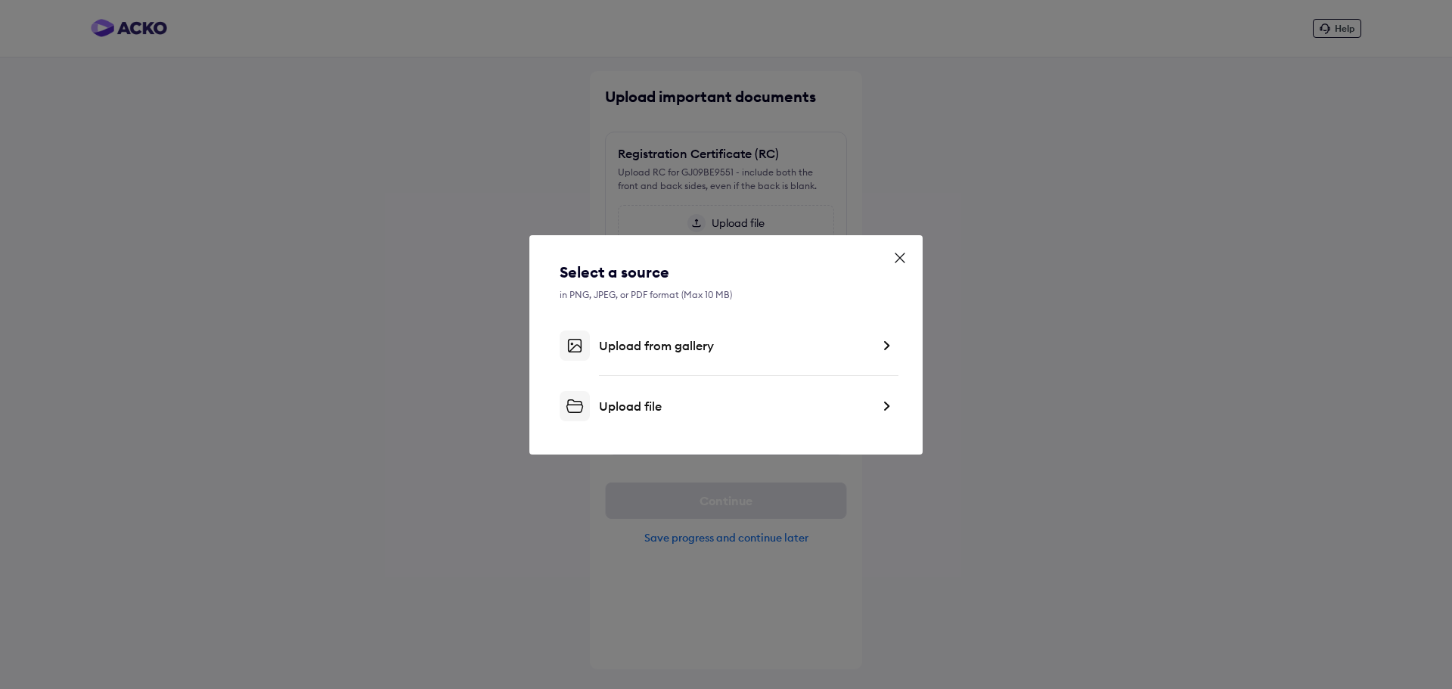
click at [738, 400] on div "Upload file" at bounding box center [735, 406] width 272 height 15
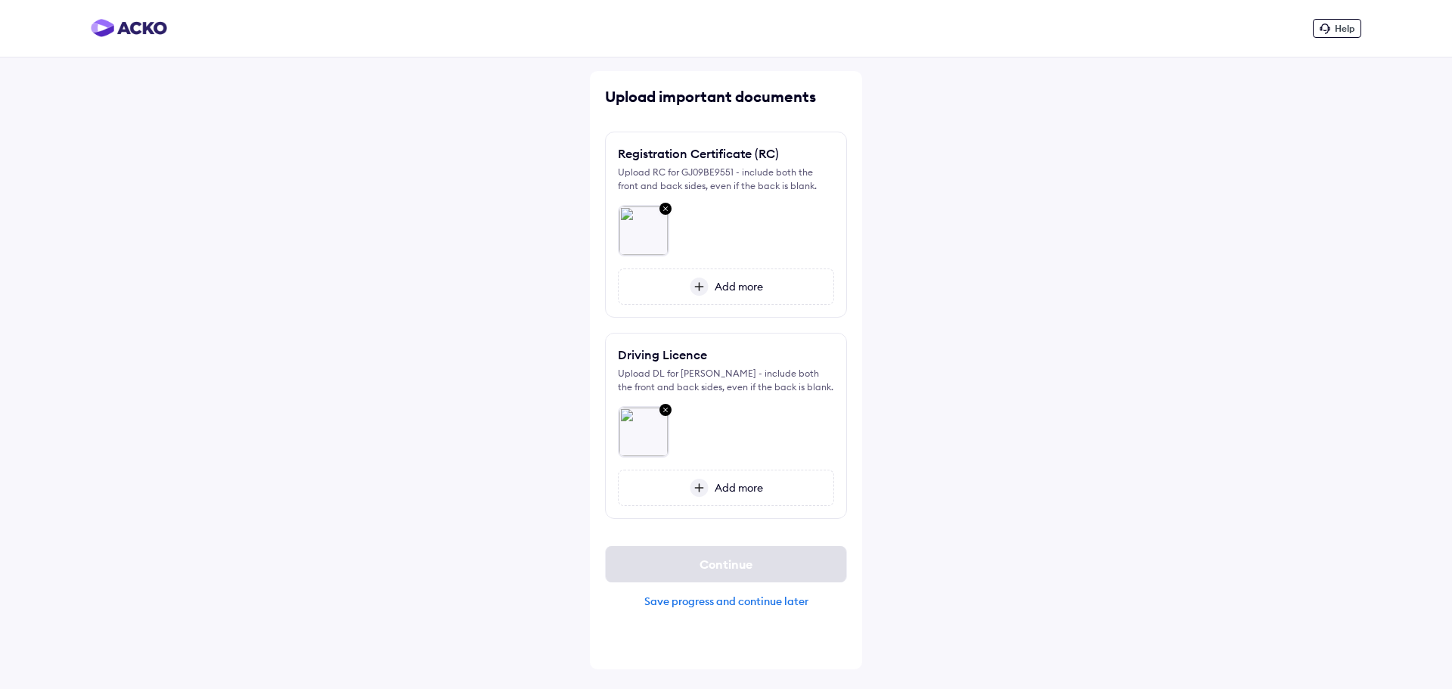
click at [727, 290] on span "Add more" at bounding box center [736, 287] width 54 height 14
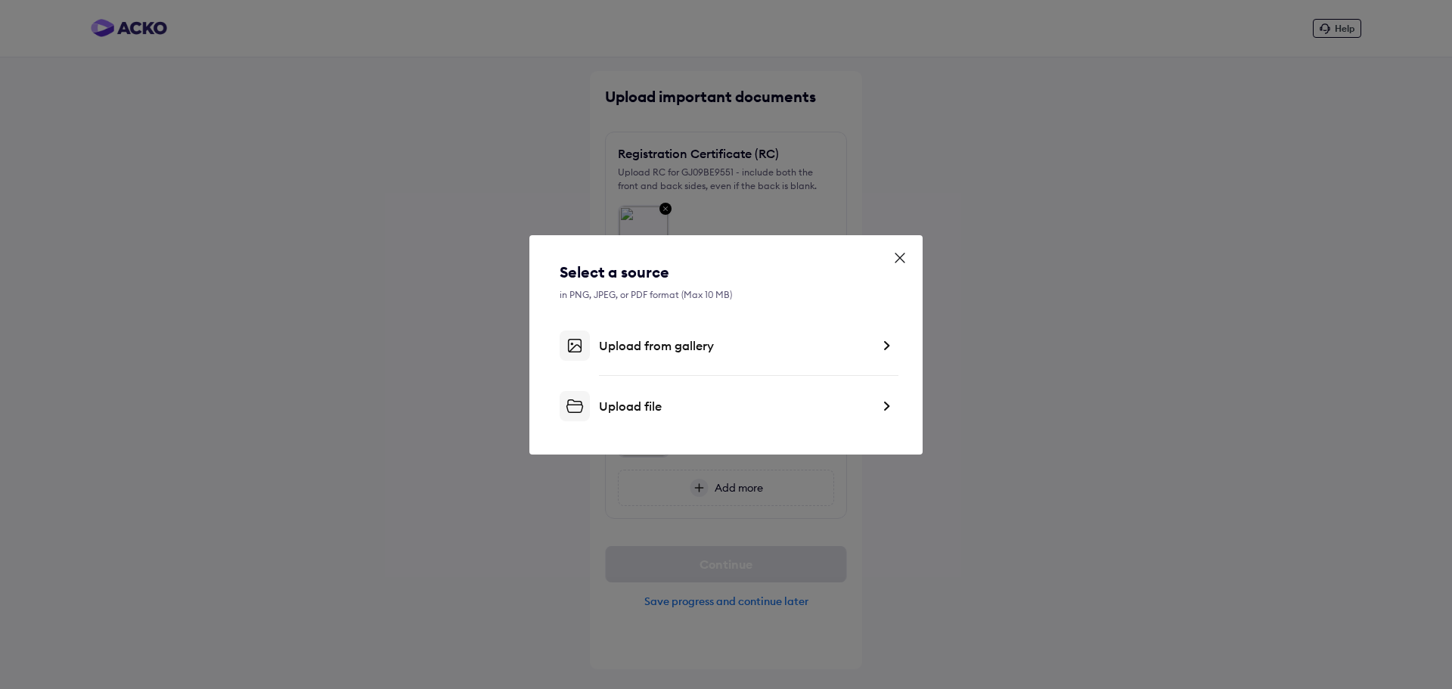
click at [692, 405] on div "Upload file" at bounding box center [735, 406] width 272 height 15
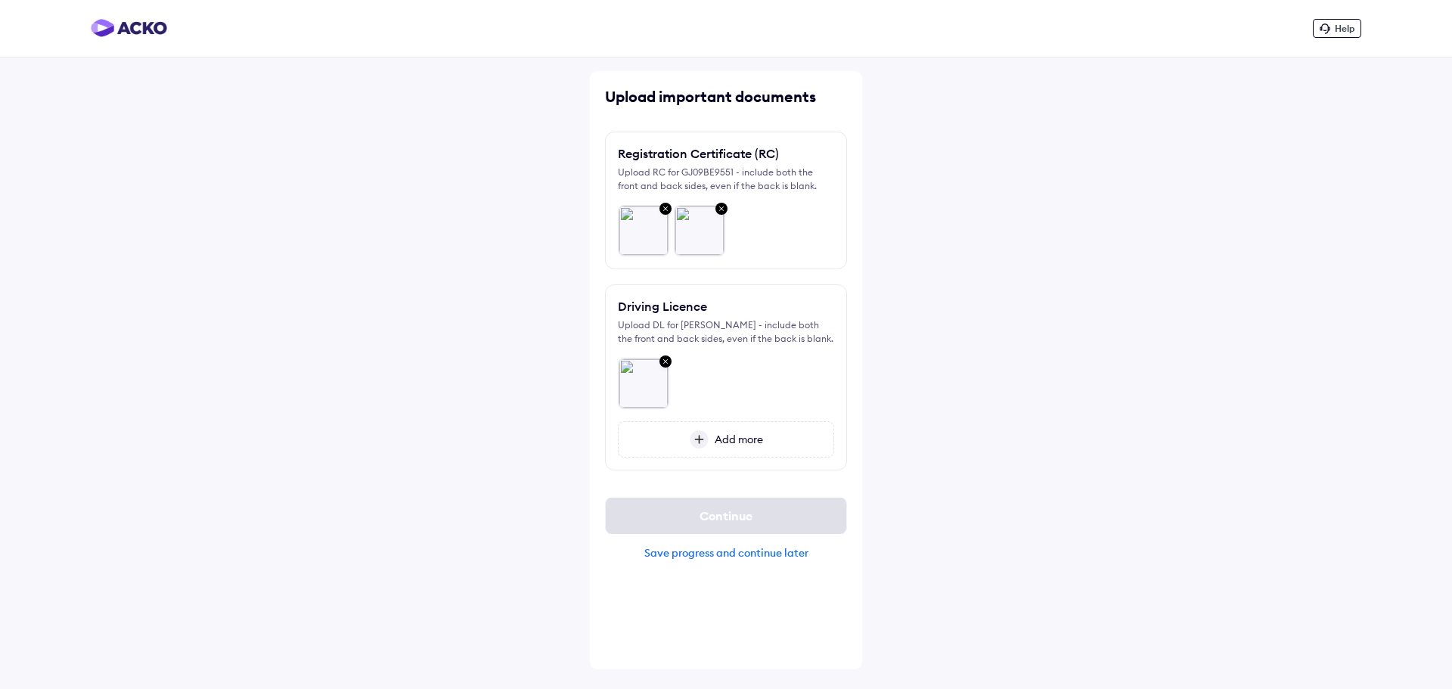
click at [775, 380] on div at bounding box center [726, 378] width 216 height 64
click at [730, 441] on span "Add more" at bounding box center [736, 440] width 54 height 14
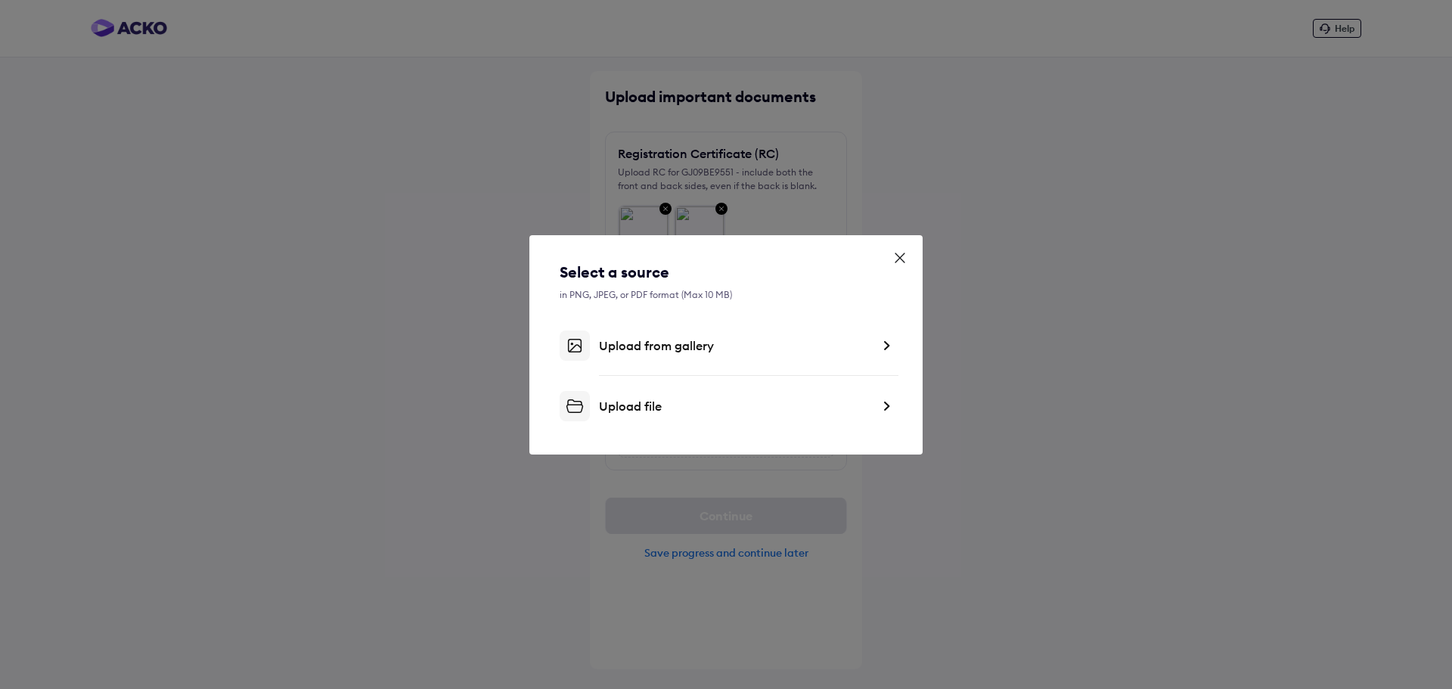
click at [669, 409] on div "Upload file" at bounding box center [735, 406] width 272 height 15
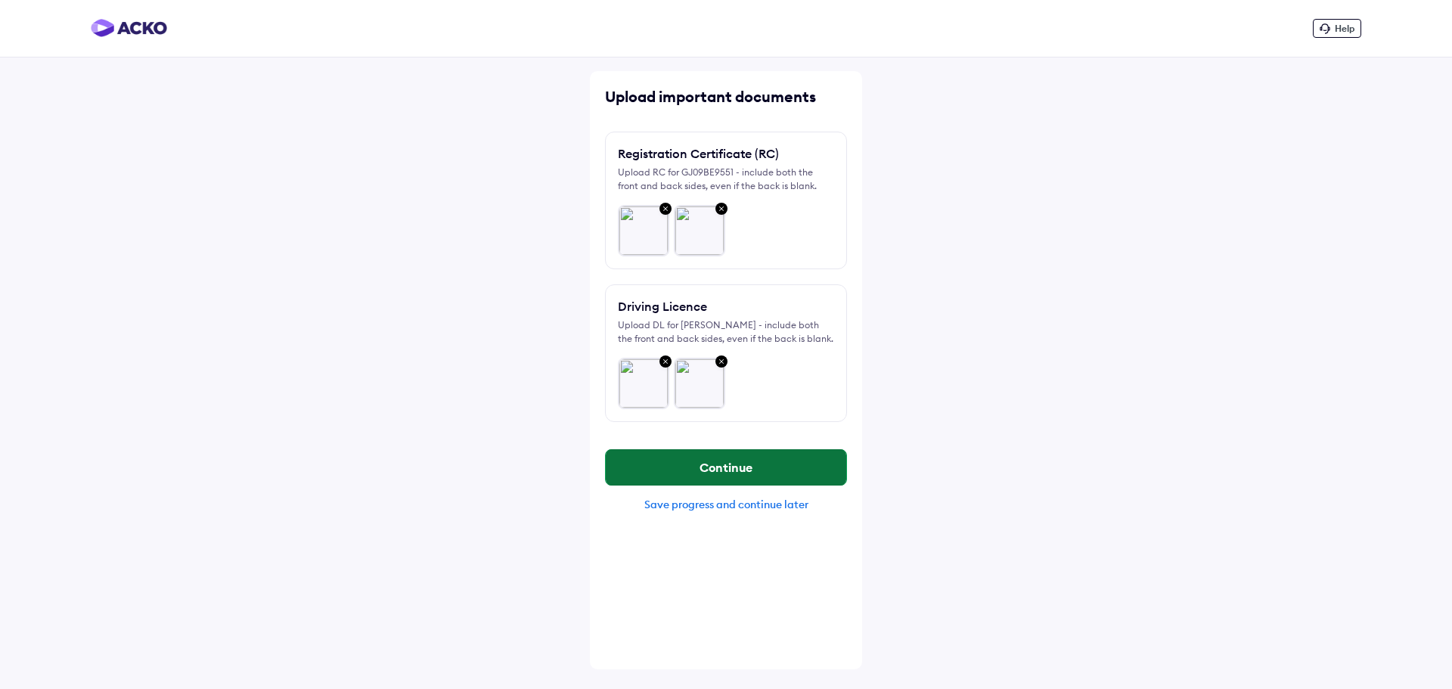
click at [790, 470] on button "Continue" at bounding box center [726, 467] width 241 height 36
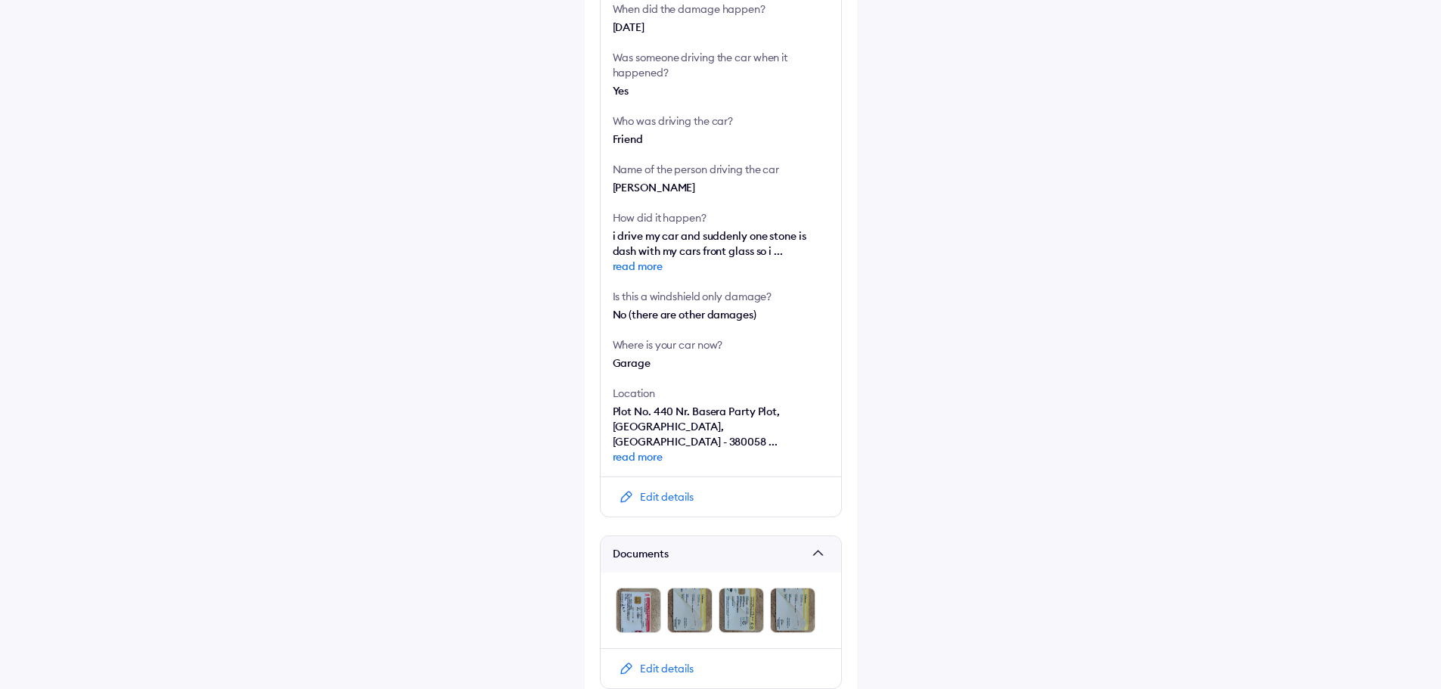
scroll to position [496, 0]
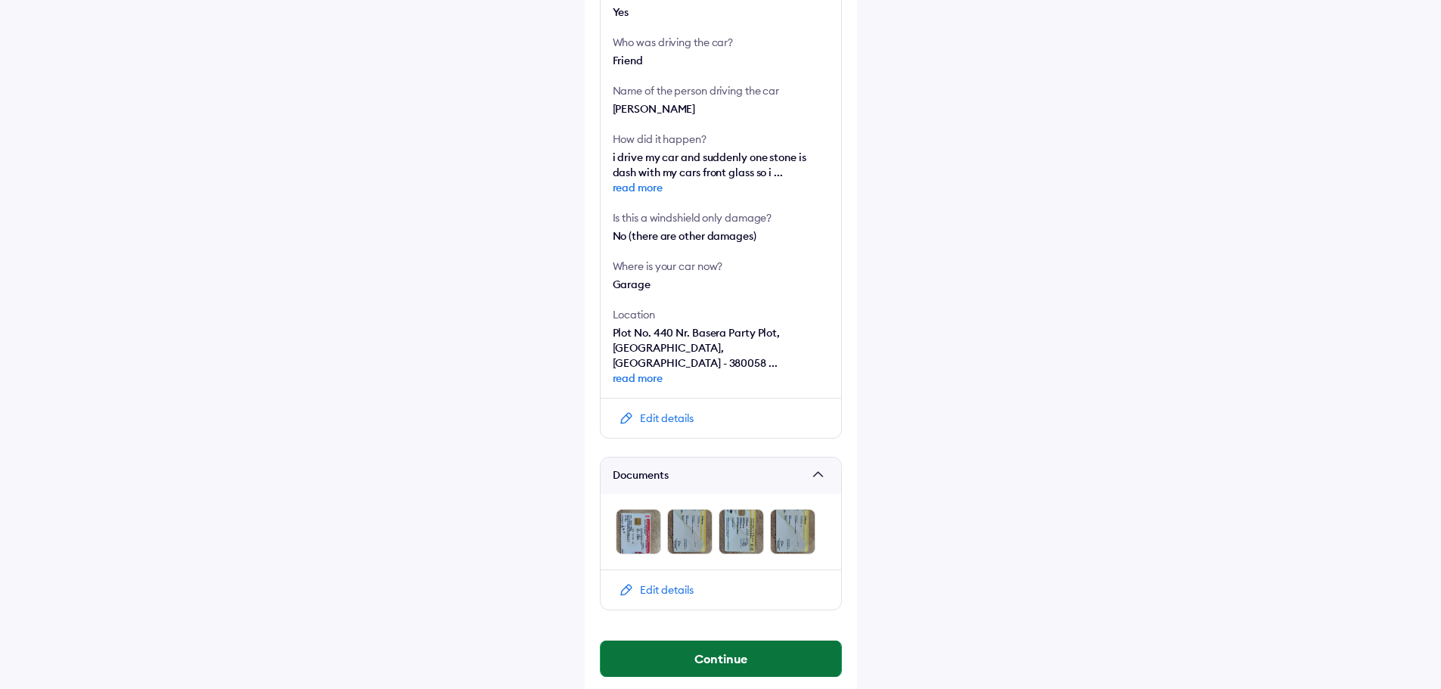
click at [757, 646] on button "Continue" at bounding box center [721, 659] width 241 height 36
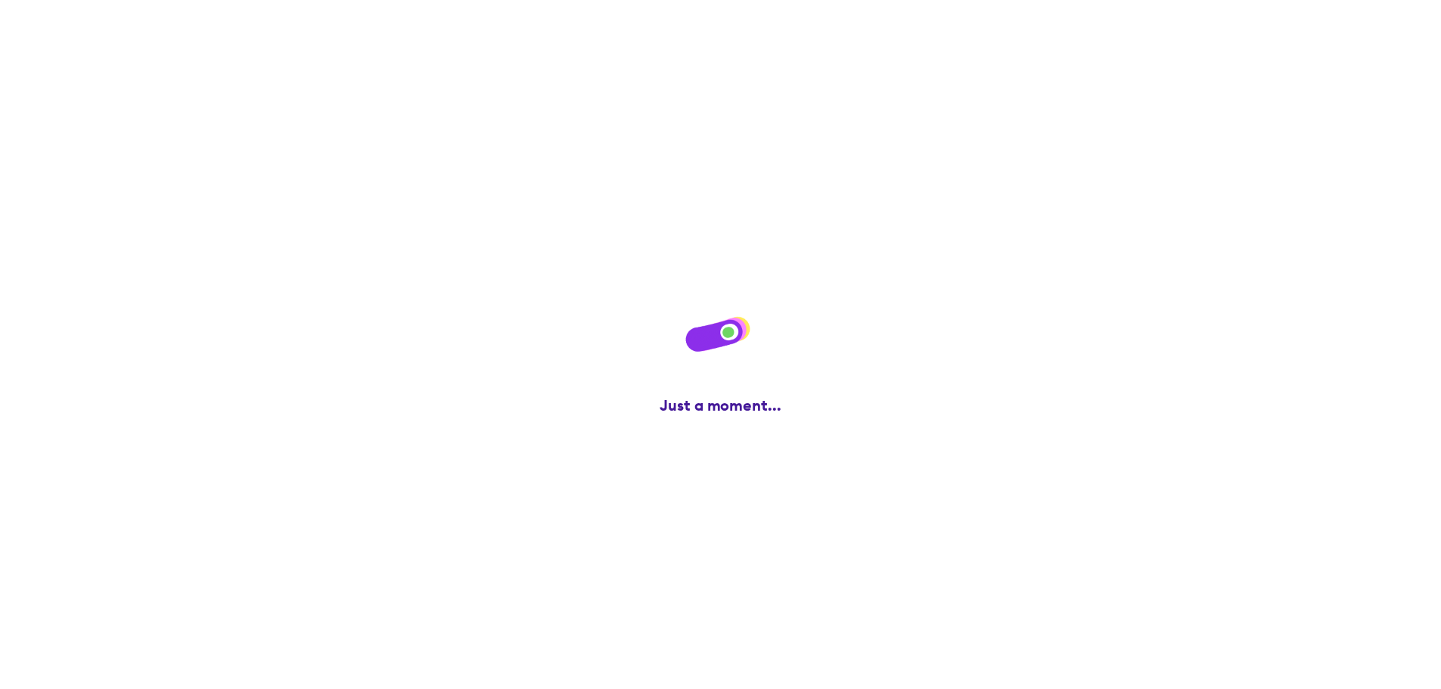
scroll to position [0, 0]
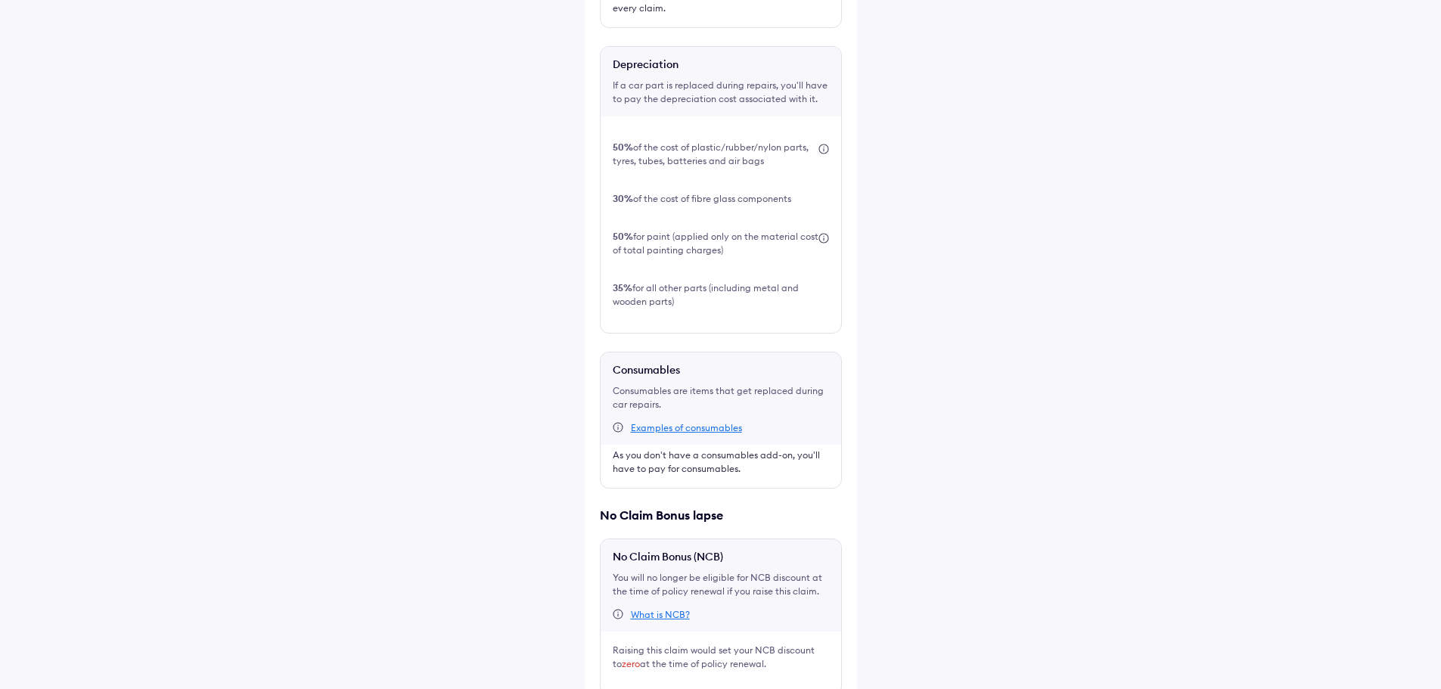
scroll to position [504, 0]
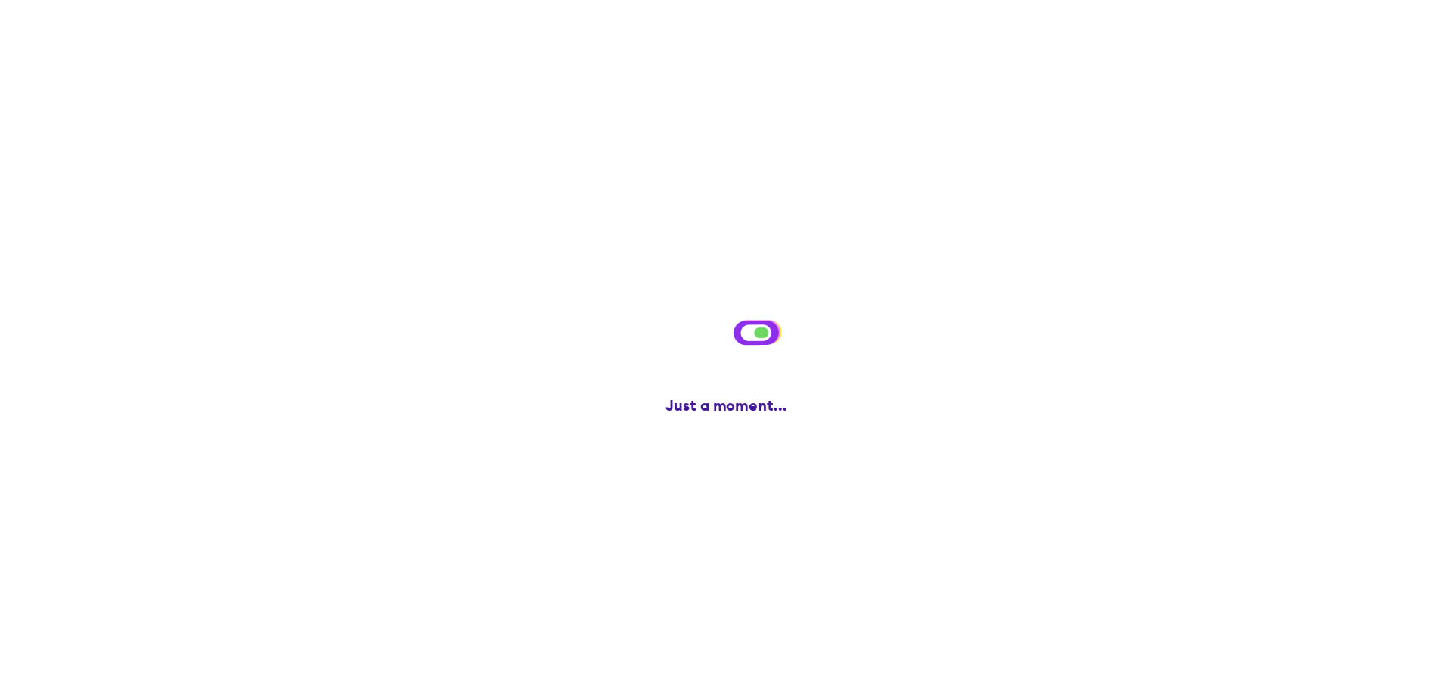
scroll to position [0, 0]
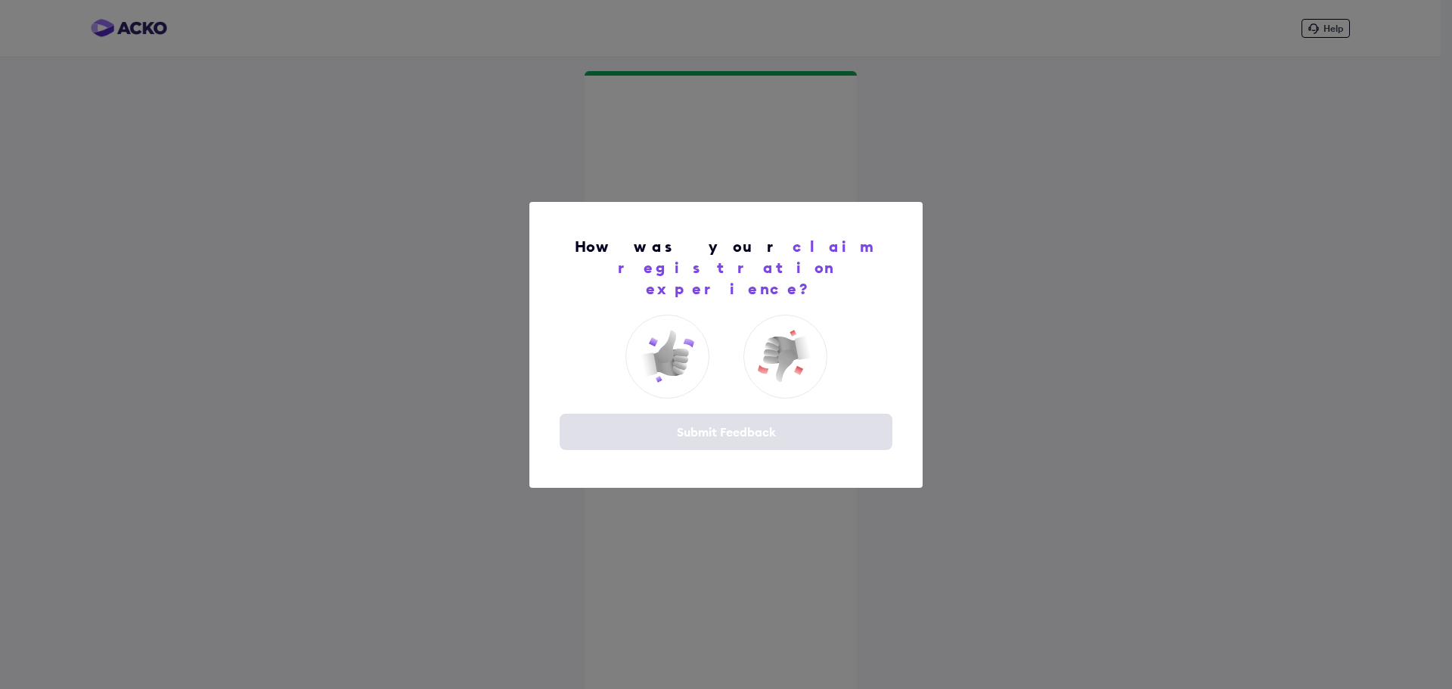
click at [1078, 378] on div "How was your claim registration experience? Submit Feedback" at bounding box center [726, 344] width 1452 height 689
